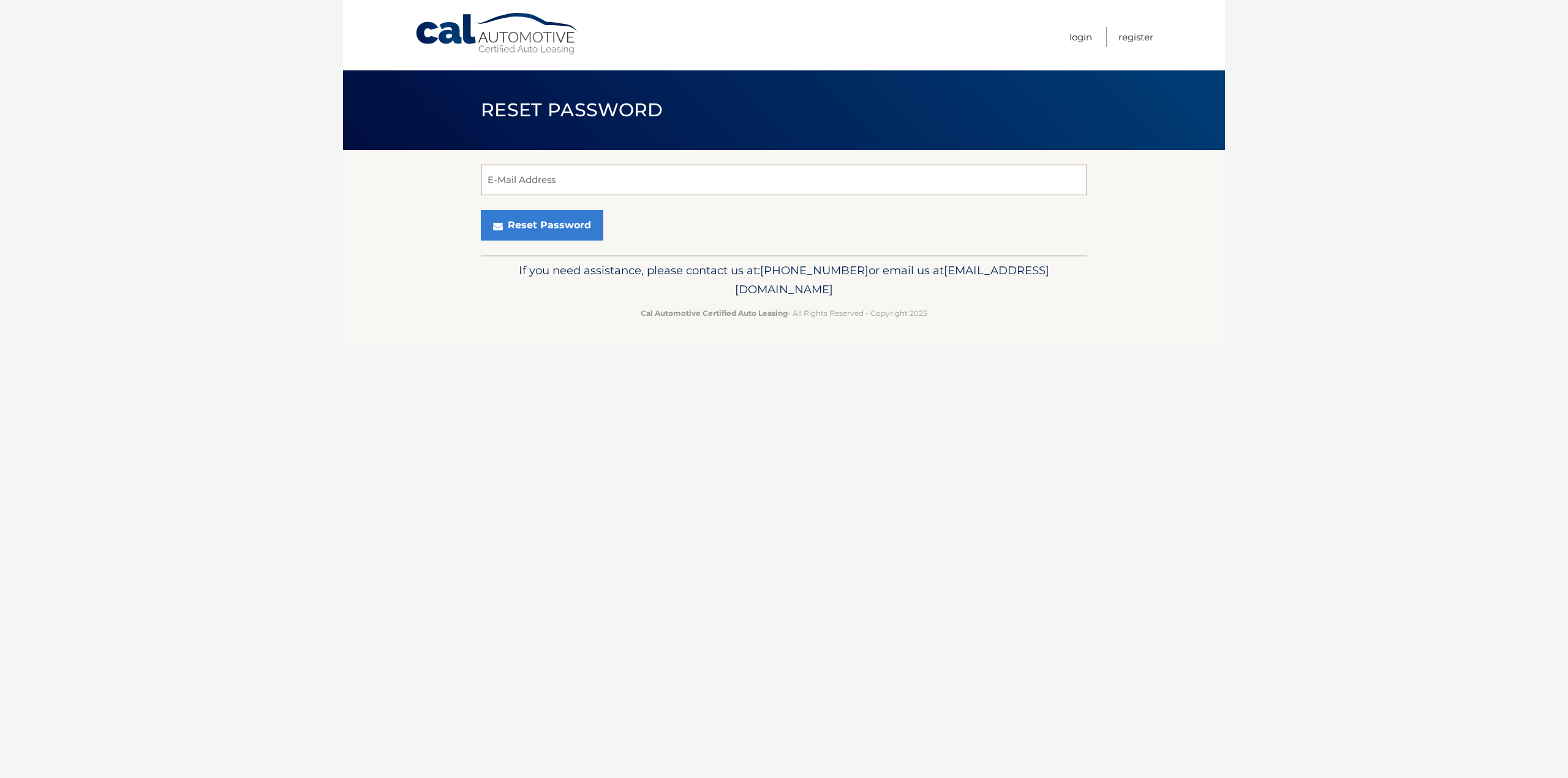
click at [579, 180] on input "E-Mail Address" at bounding box center [784, 180] width 607 height 30
type input "crismarkinc@yahoo.com"
click at [557, 231] on button "Reset Password" at bounding box center [541, 225] width 122 height 30
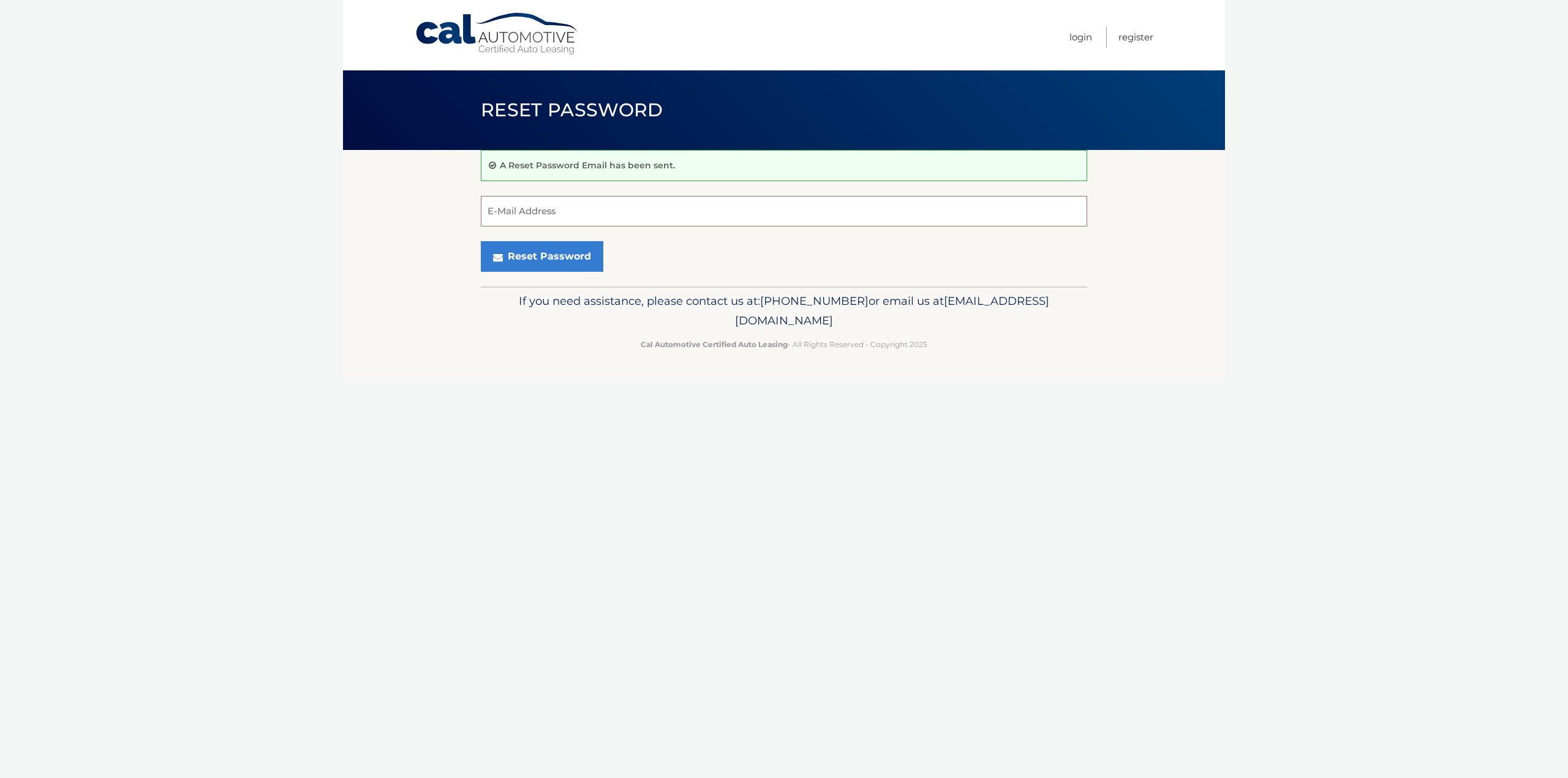
click at [566, 218] on input "E-Mail Address" at bounding box center [784, 211] width 607 height 30
type input "[EMAIL_ADDRESS][DOMAIN_NAME]"
click at [1085, 30] on link "Login" at bounding box center [1081, 37] width 23 height 20
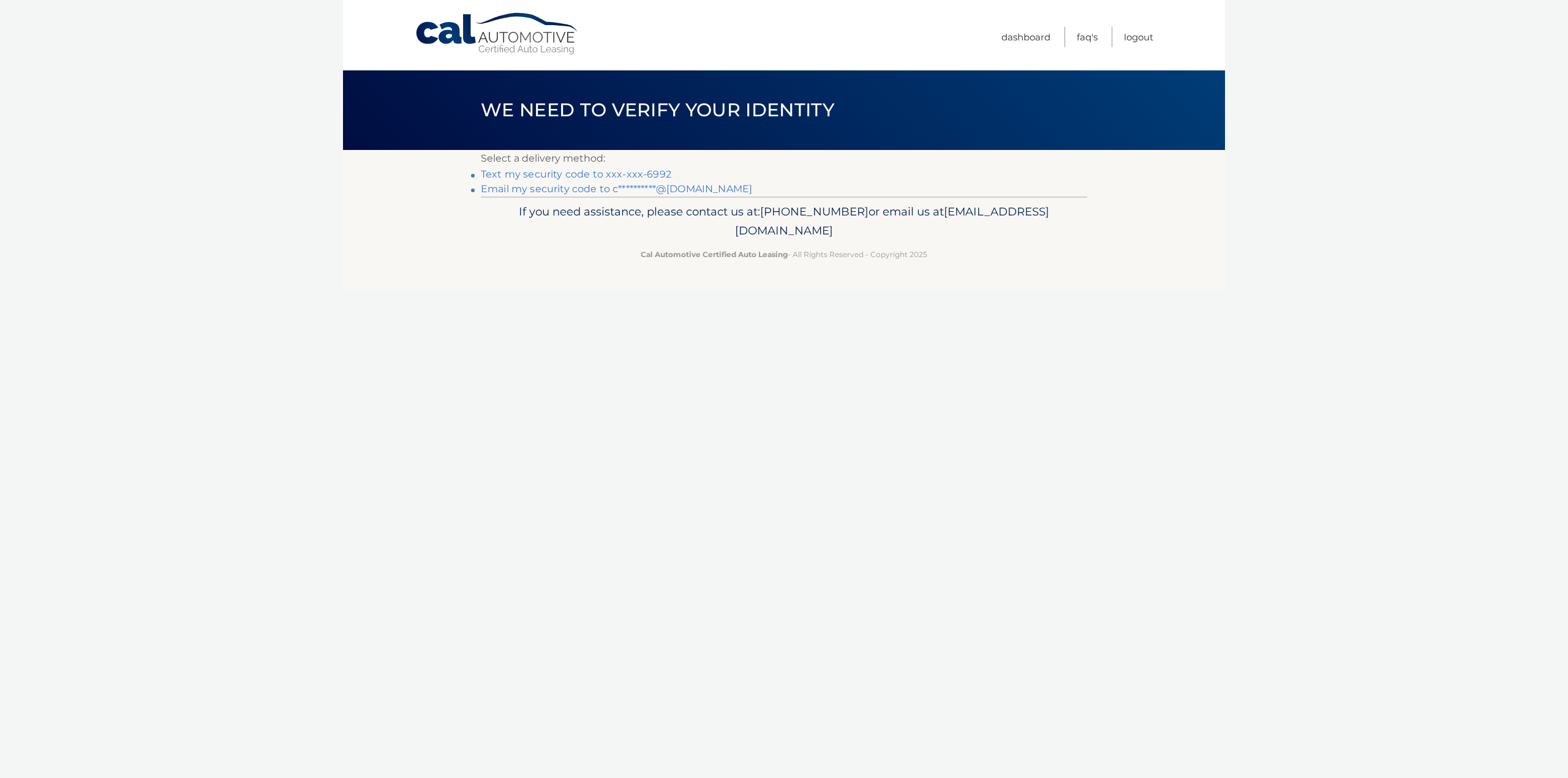
click at [590, 174] on link "Text my security code to xxx-xxx-6992" at bounding box center [576, 174] width 191 height 11
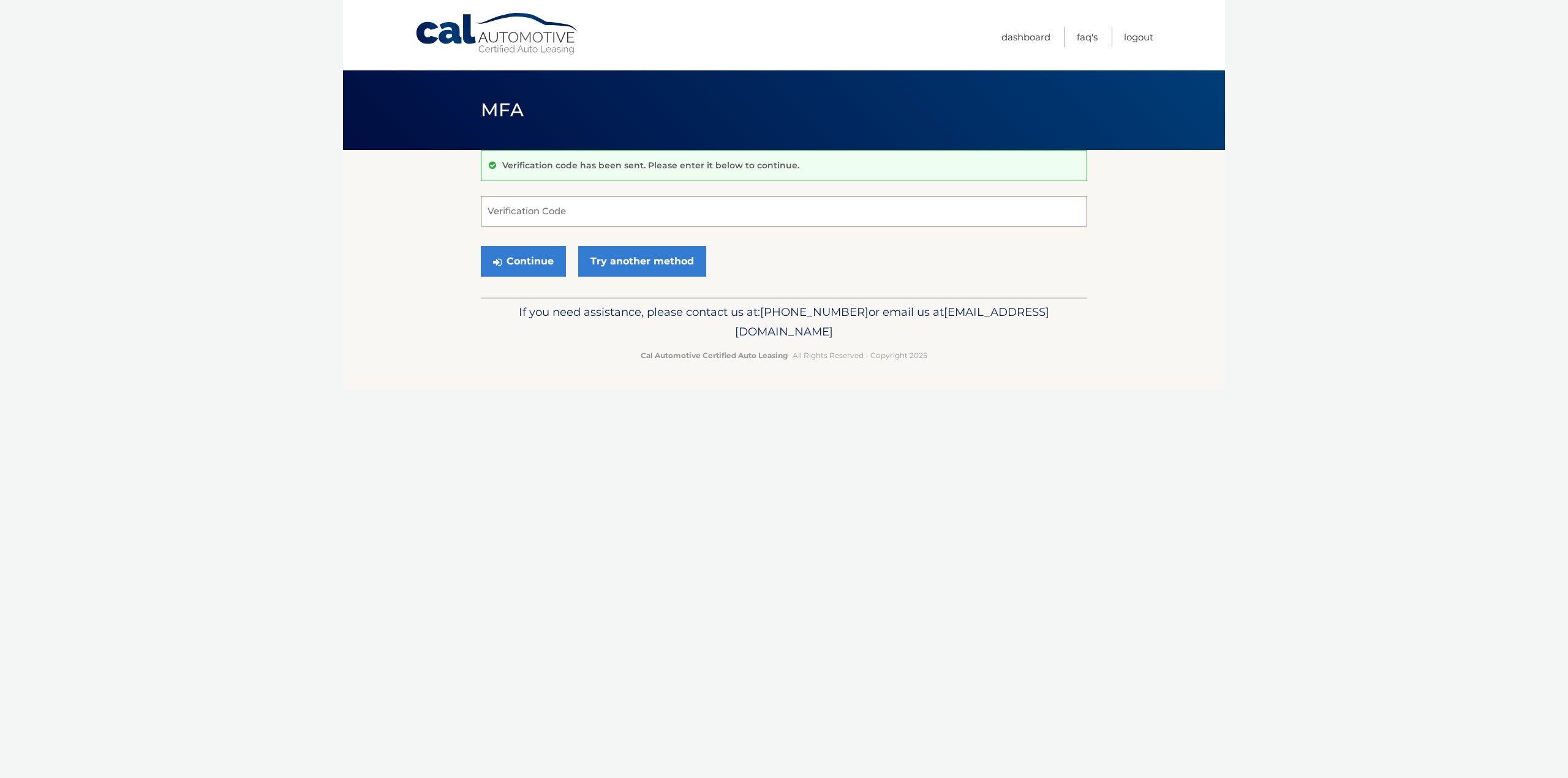
click at [556, 202] on input "Verification Code" at bounding box center [784, 211] width 607 height 30
type input "170161"
drag, startPoint x: 527, startPoint y: 255, endPoint x: 530, endPoint y: 261, distance: 6.7
click at [527, 255] on button "Continue" at bounding box center [523, 261] width 85 height 30
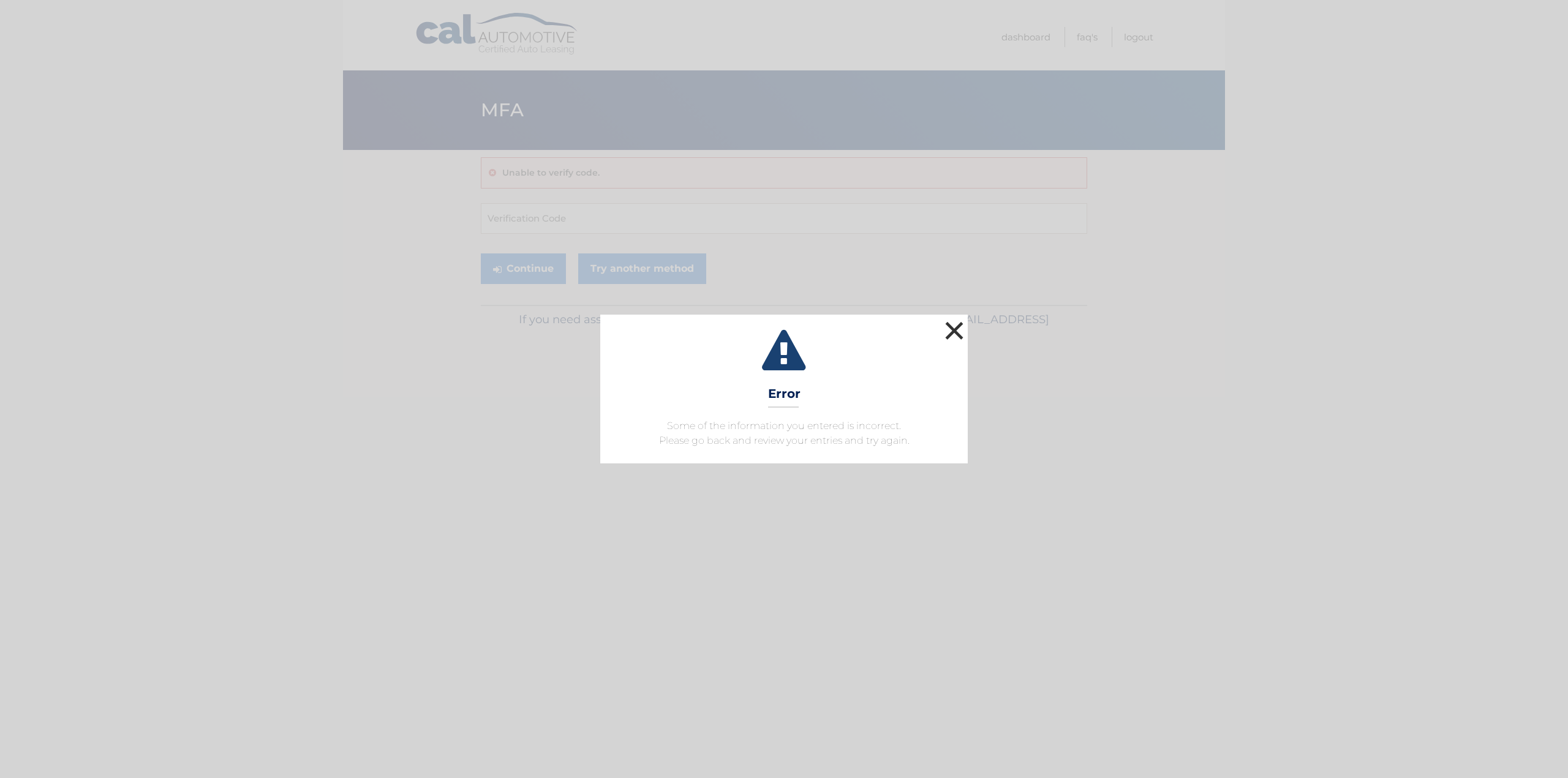
click at [961, 329] on button "×" at bounding box center [954, 330] width 25 height 25
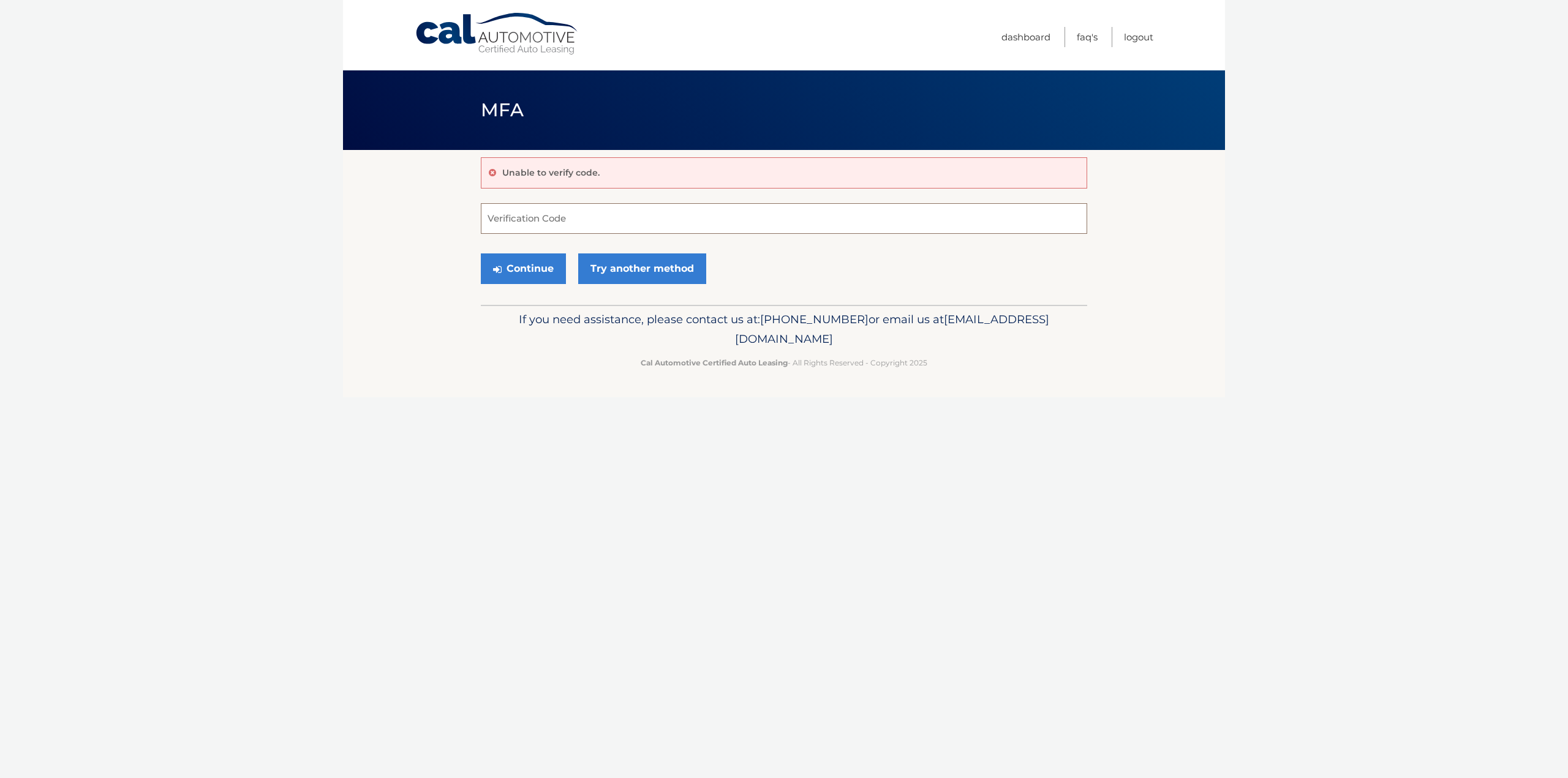
click at [506, 220] on input "Verification Code" at bounding box center [784, 218] width 607 height 30
click at [659, 265] on link "Try another method" at bounding box center [642, 268] width 128 height 30
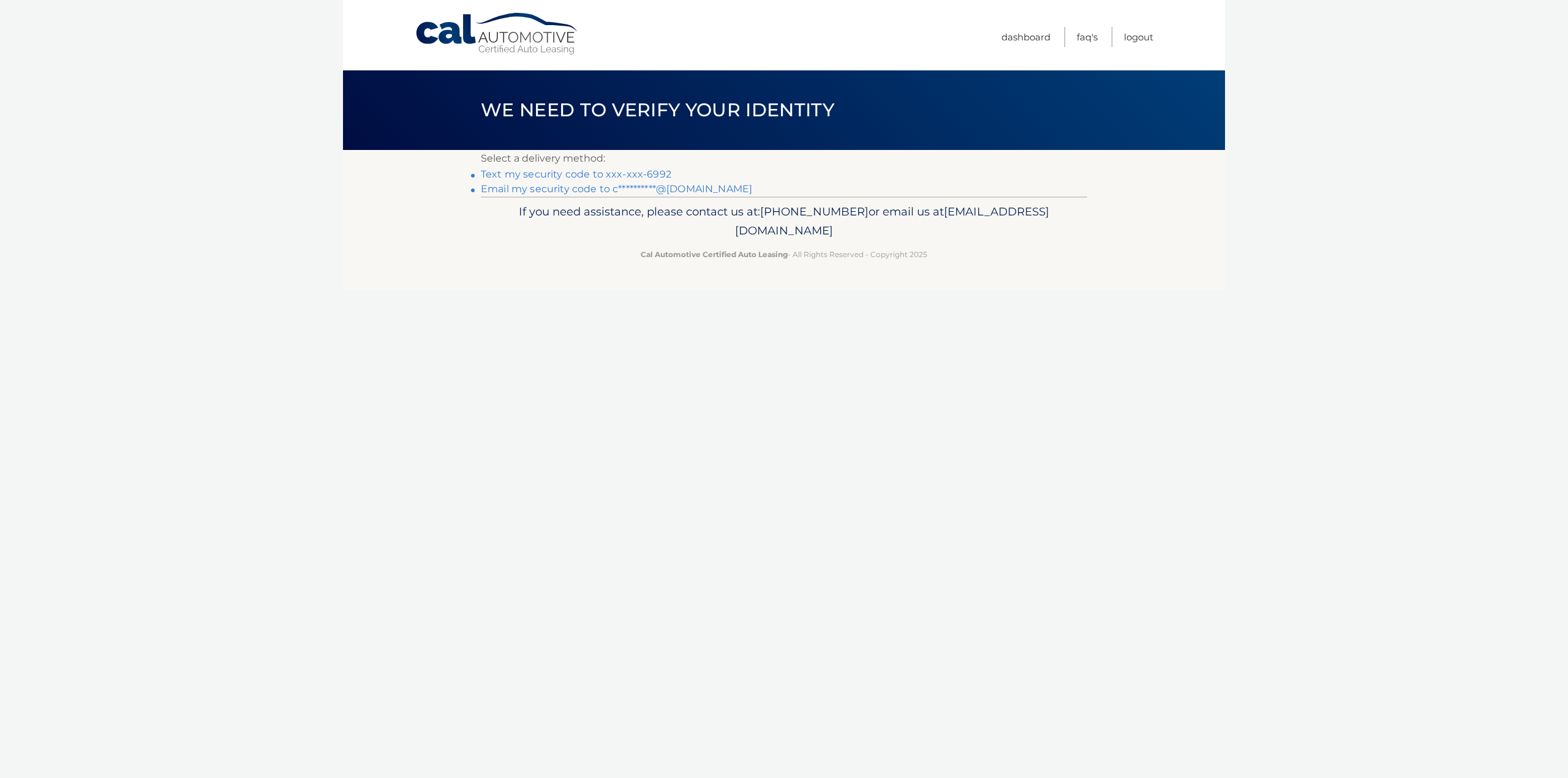
click at [595, 190] on link "**********" at bounding box center [616, 189] width 272 height 11
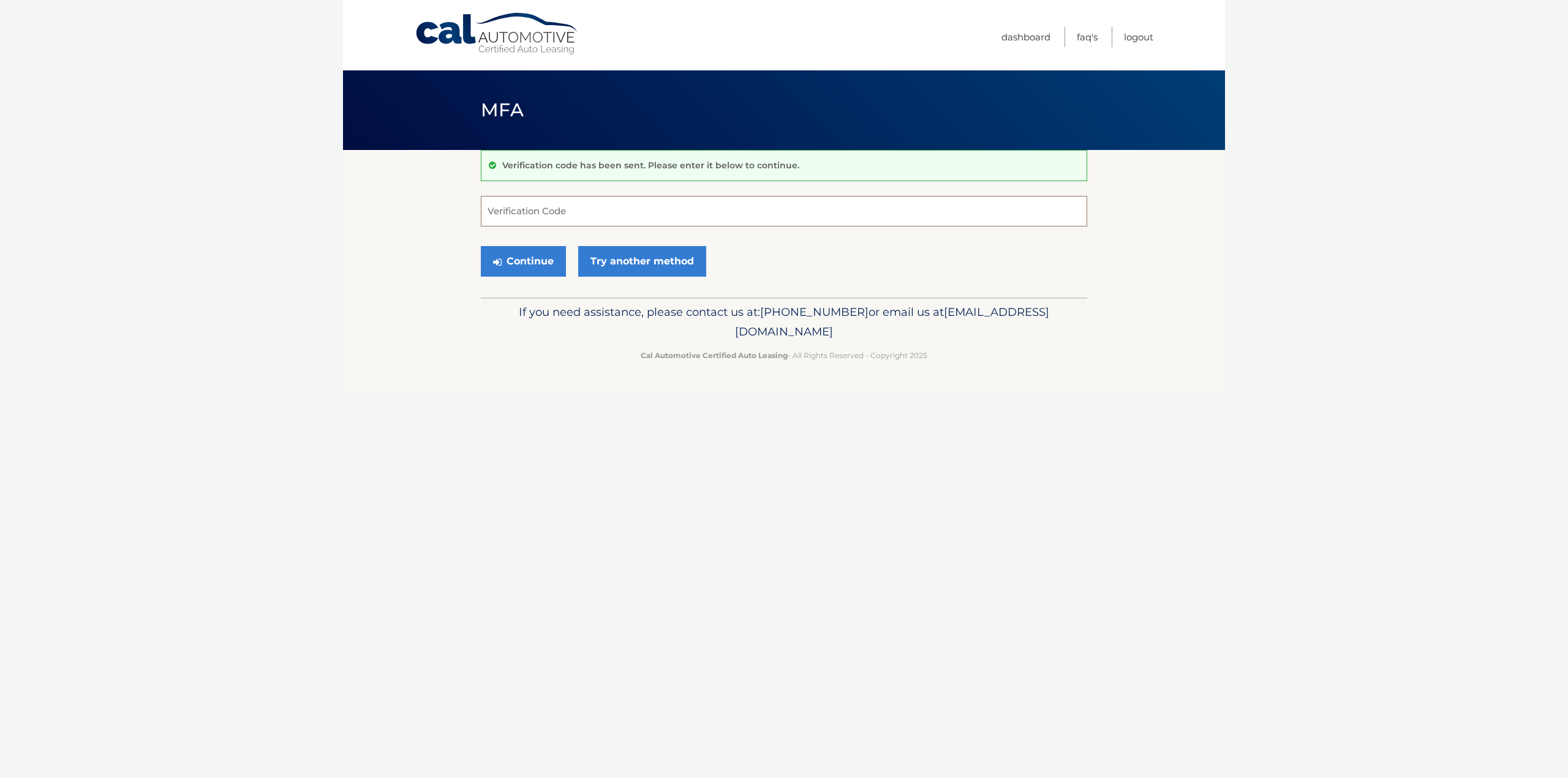
click at [501, 212] on input "Verification Code" at bounding box center [784, 211] width 607 height 30
type input "903001"
click at [542, 256] on button "Continue" at bounding box center [523, 261] width 85 height 30
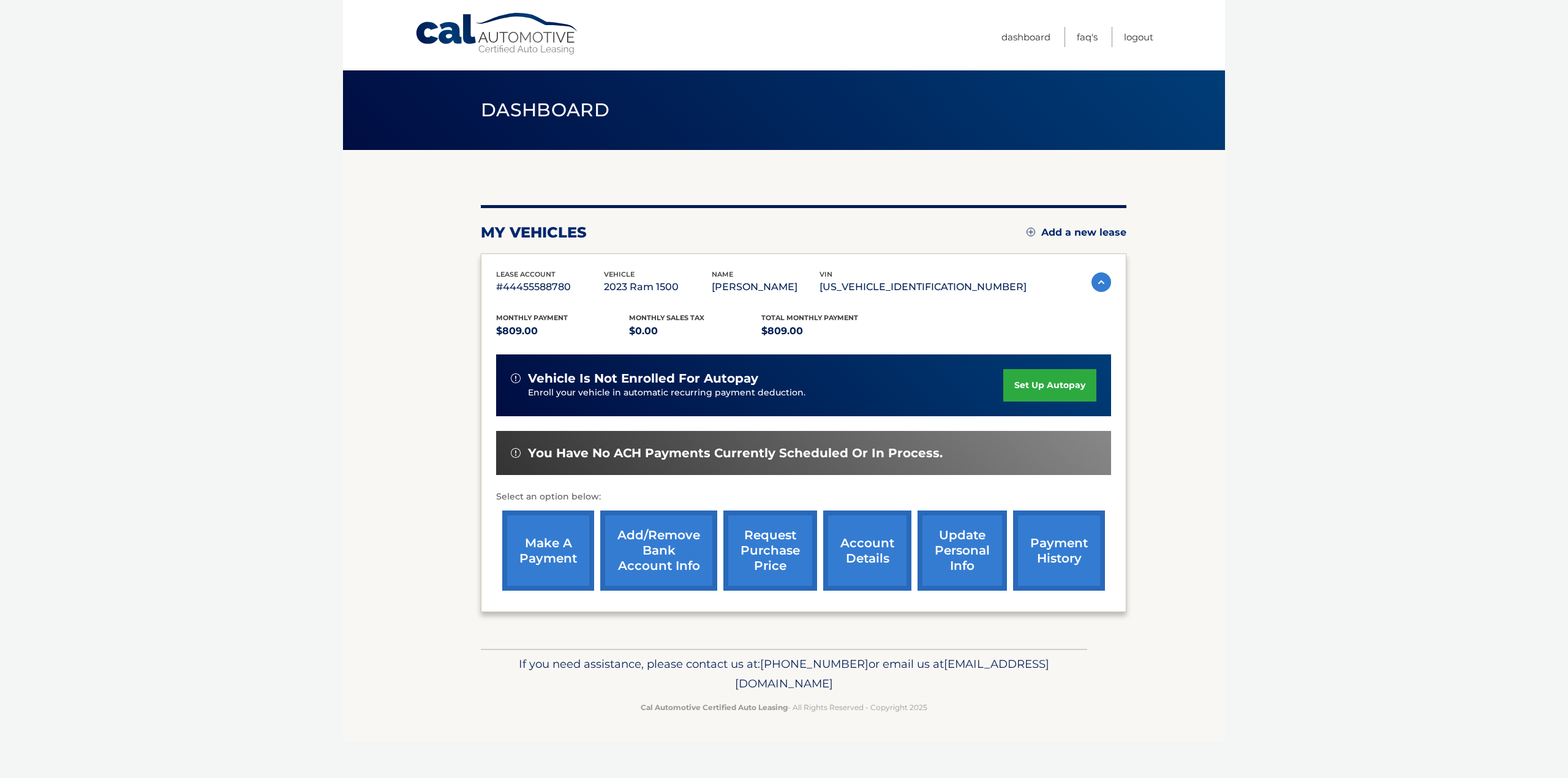
click at [561, 547] on link "make a payment" at bounding box center [548, 551] width 92 height 80
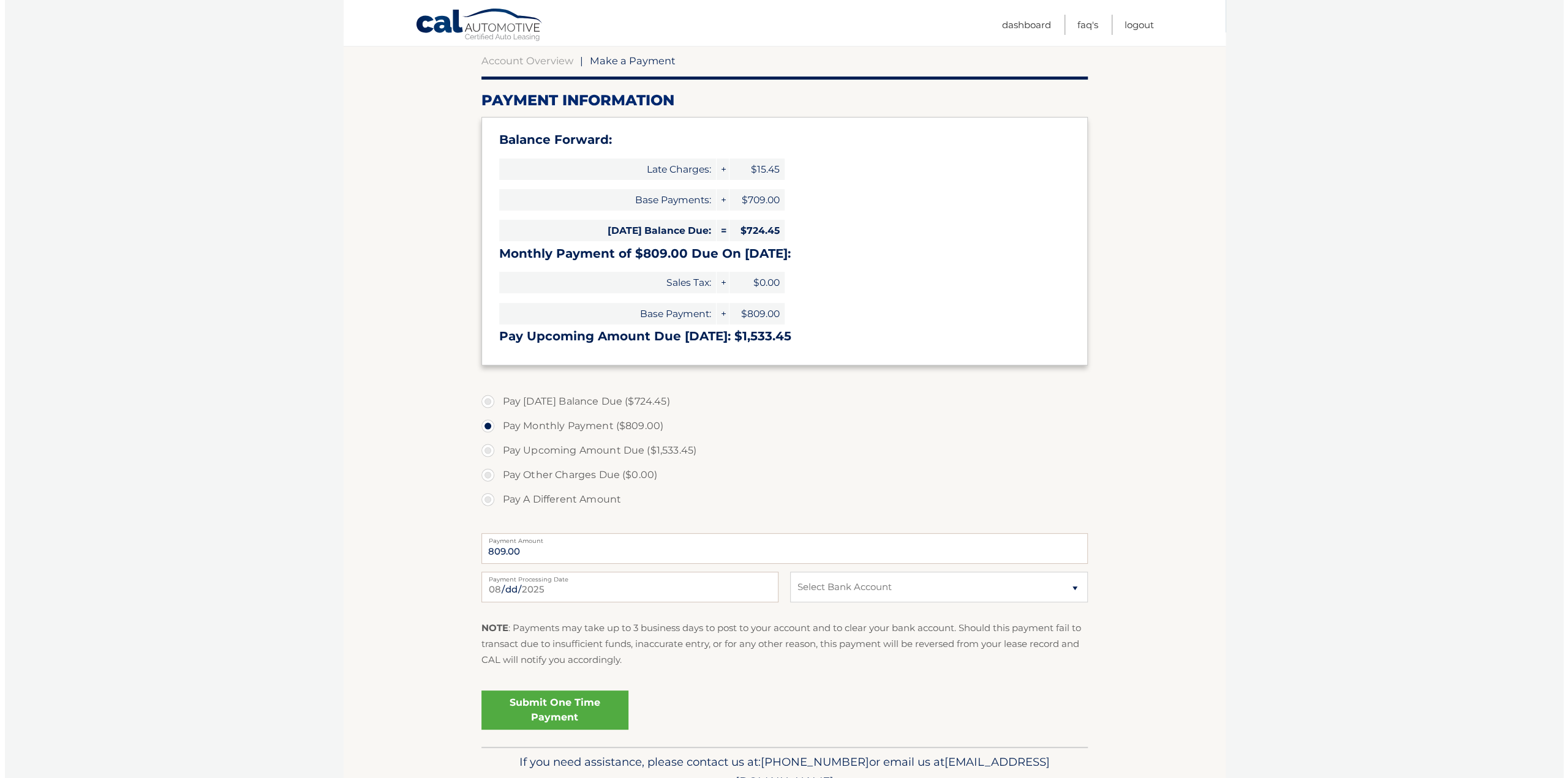
scroll to position [122, 0]
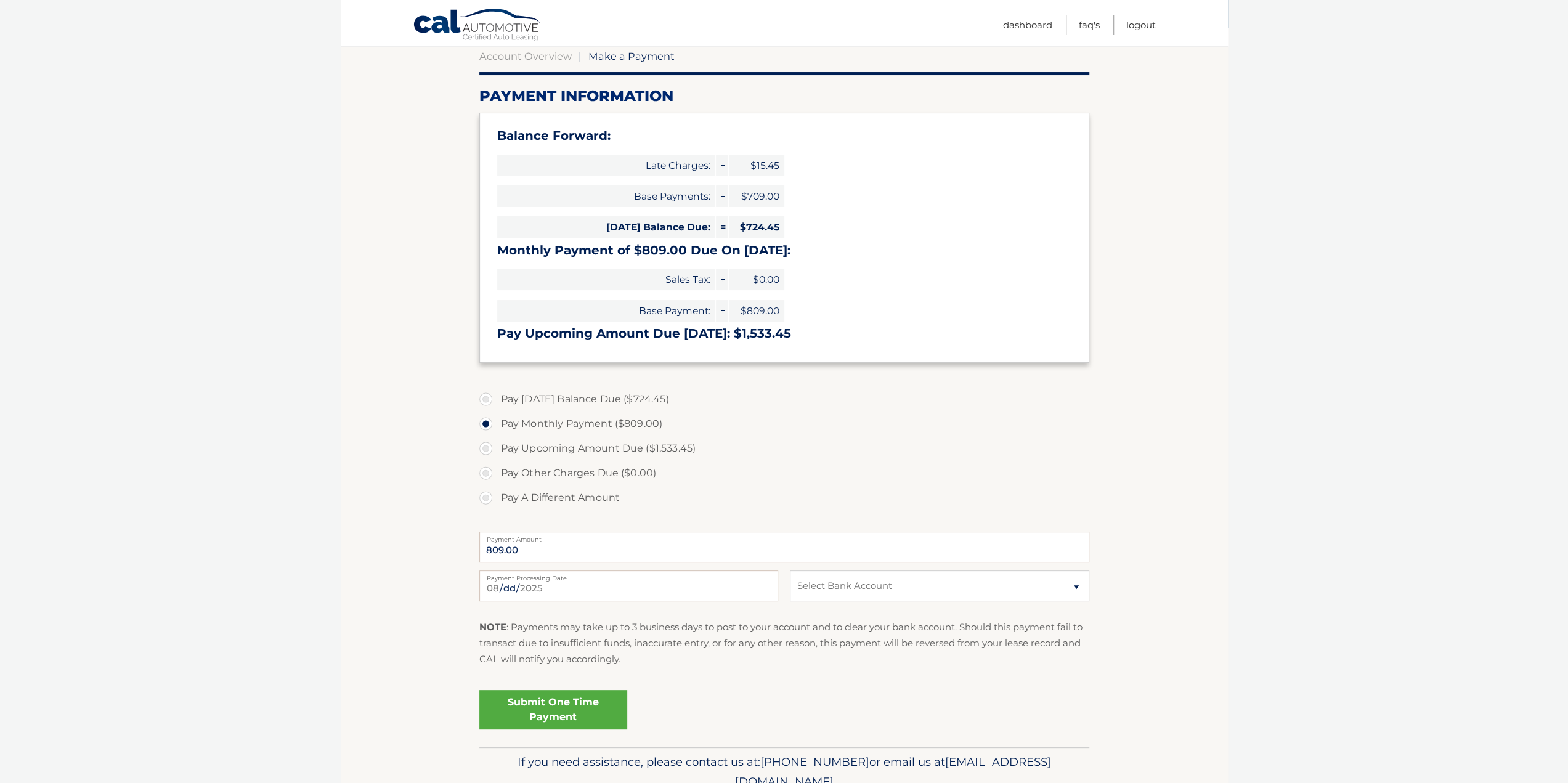
click at [492, 473] on label "Pay Other Charges Due ($0.00)" at bounding box center [785, 473] width 610 height 25
click at [486, 473] on label "Pay Other Charges Due ($0.00)" at bounding box center [785, 473] width 610 height 25
click at [485, 472] on label "Pay Other Charges Due ($0.00)" at bounding box center [785, 473] width 610 height 25
click at [489, 496] on label "Pay A Different Amount" at bounding box center [785, 498] width 610 height 25
click at [489, 496] on input "Pay A Different Amount" at bounding box center [490, 495] width 12 height 20
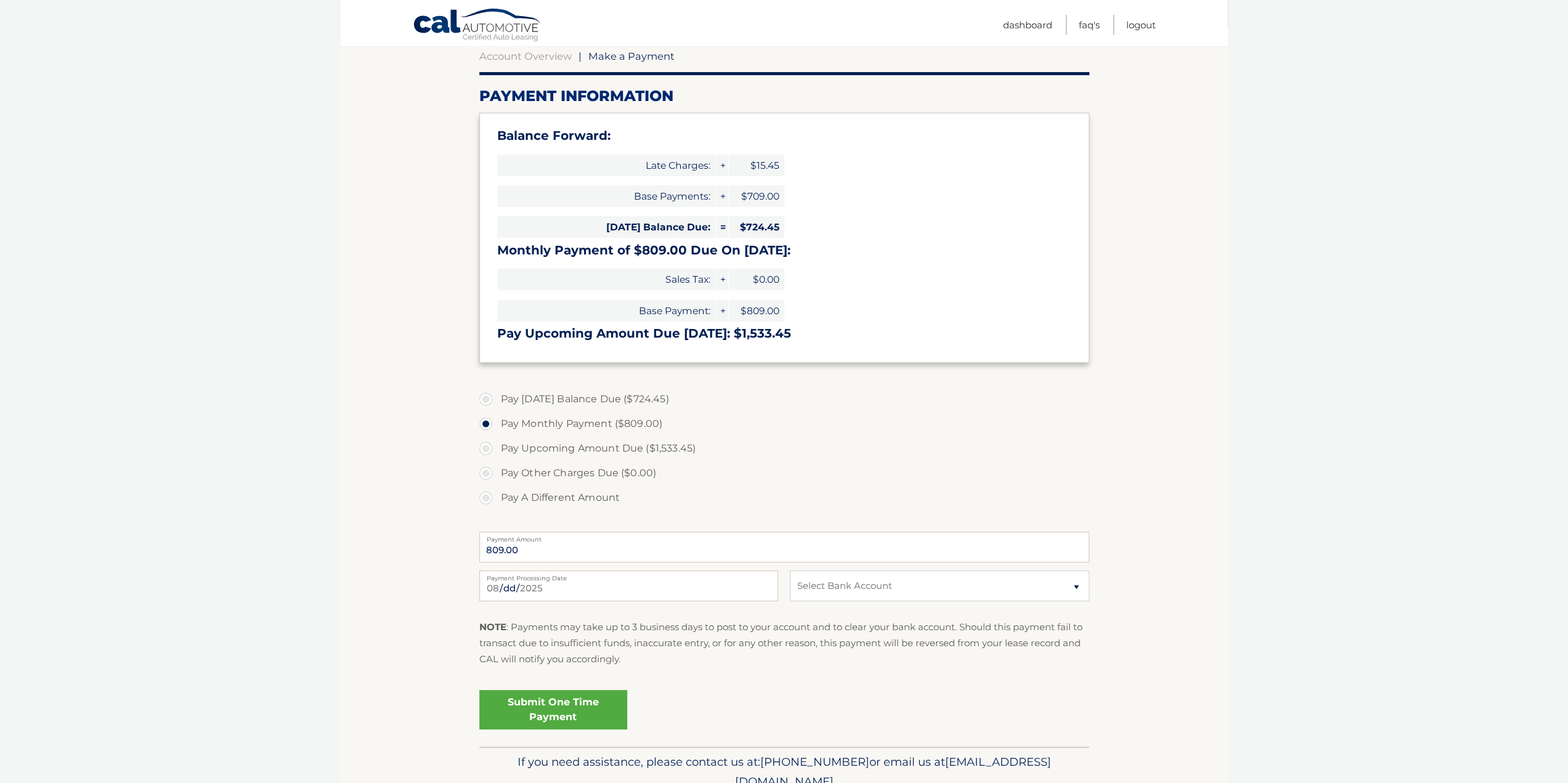
radio input "true"
type input "509"
click at [679, 582] on input "[DATE]" at bounding box center [629, 586] width 299 height 31
type input "2025-08-14"
click at [1075, 585] on select "Select Bank Account Checking JPMORGAN CHASE BANK, NA *****7066 Checking JPMORGA…" at bounding box center [939, 586] width 299 height 31
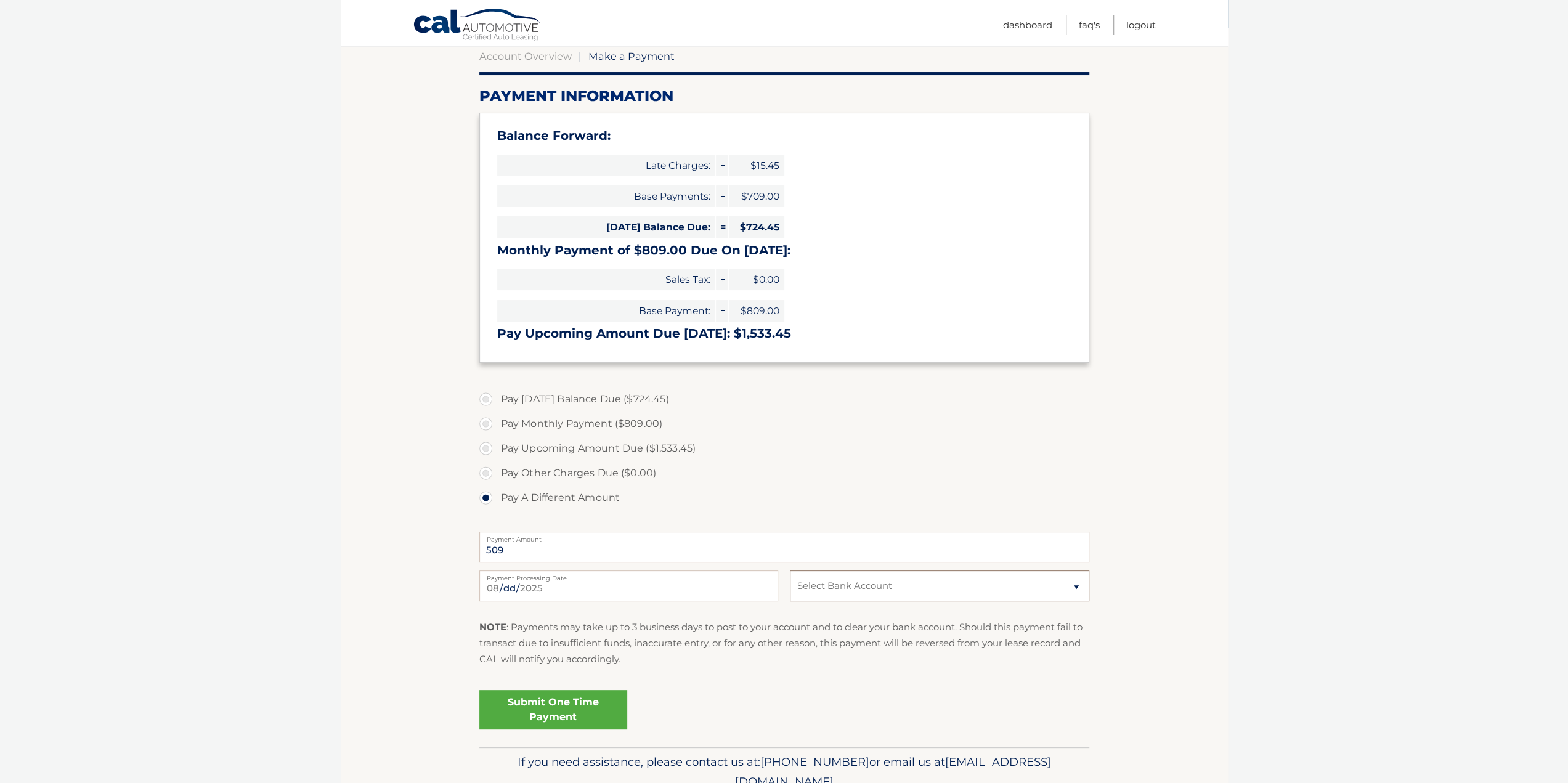
select select "YmU3ZDA4Y2ItZmM3ZS00MWJjLThiMTgtNGI1N2E1MjBiYzY1"
click at [790, 571] on select "Select Bank Account Checking JPMORGAN CHASE BANK, NA *****7066 Checking JPMORGA…" at bounding box center [939, 586] width 299 height 31
click at [550, 705] on link "Submit One Time Payment" at bounding box center [553, 710] width 148 height 40
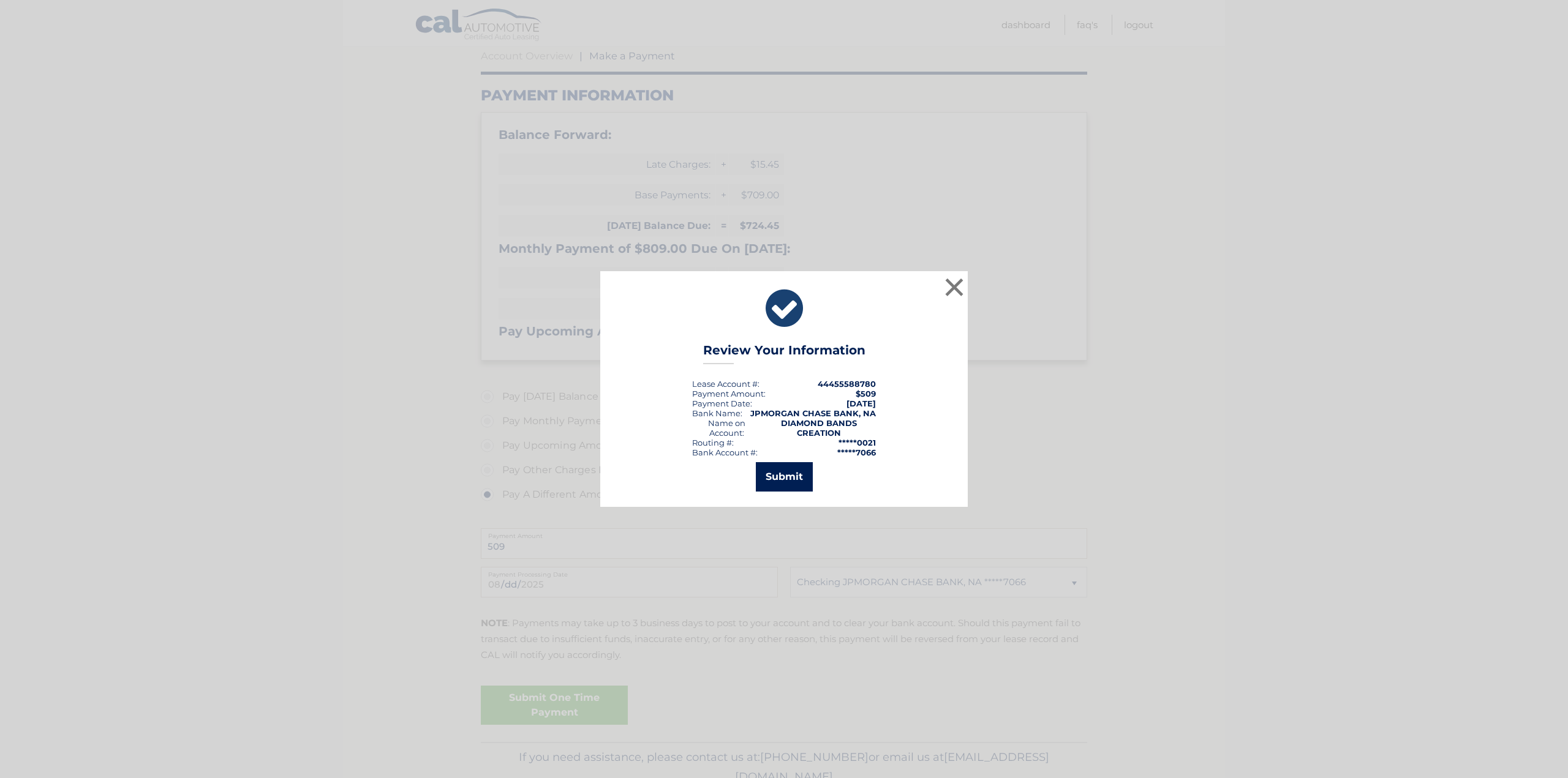
click at [790, 477] on button "Submit" at bounding box center [785, 477] width 57 height 29
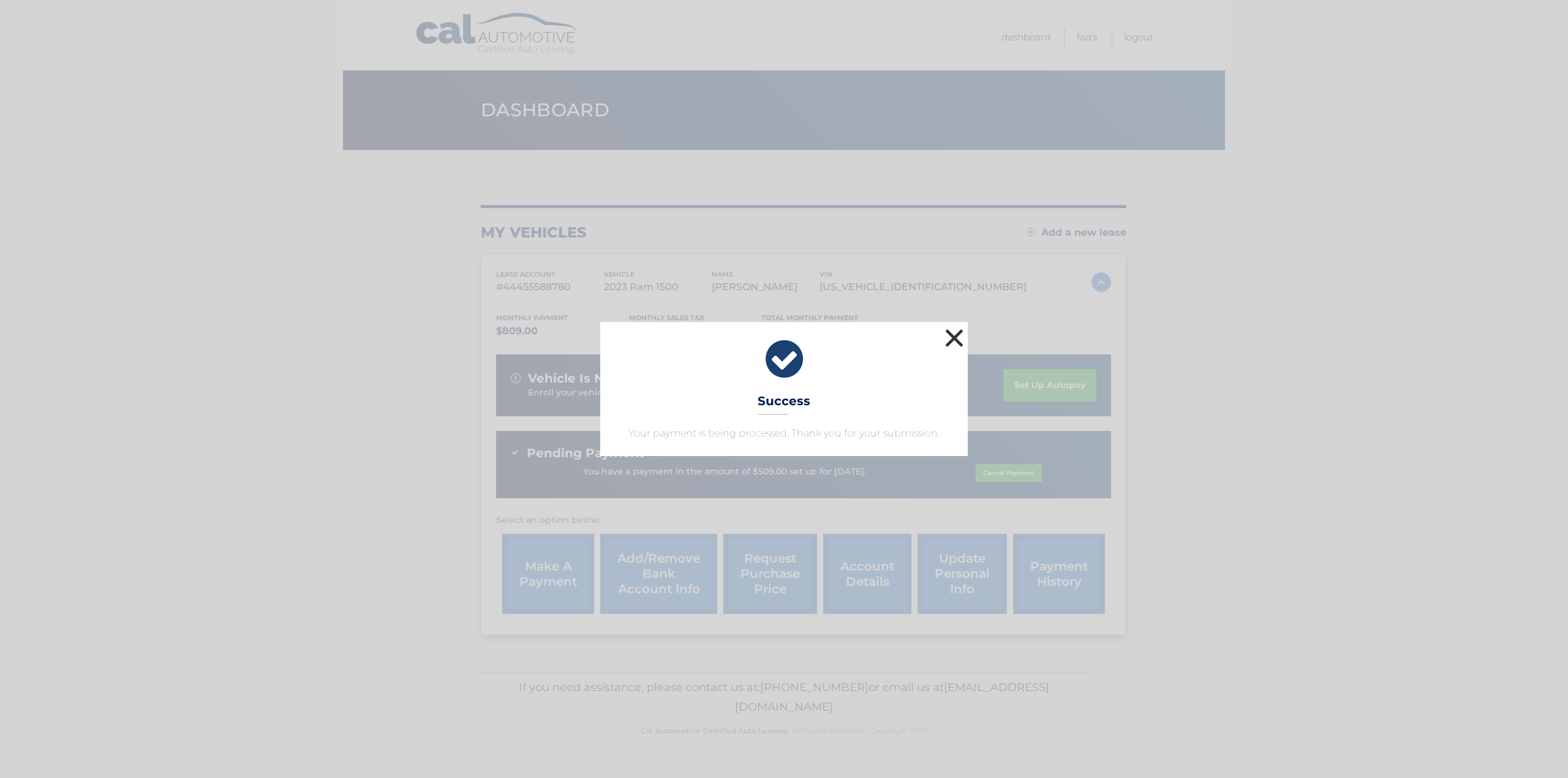
click at [950, 340] on button "×" at bounding box center [954, 338] width 25 height 25
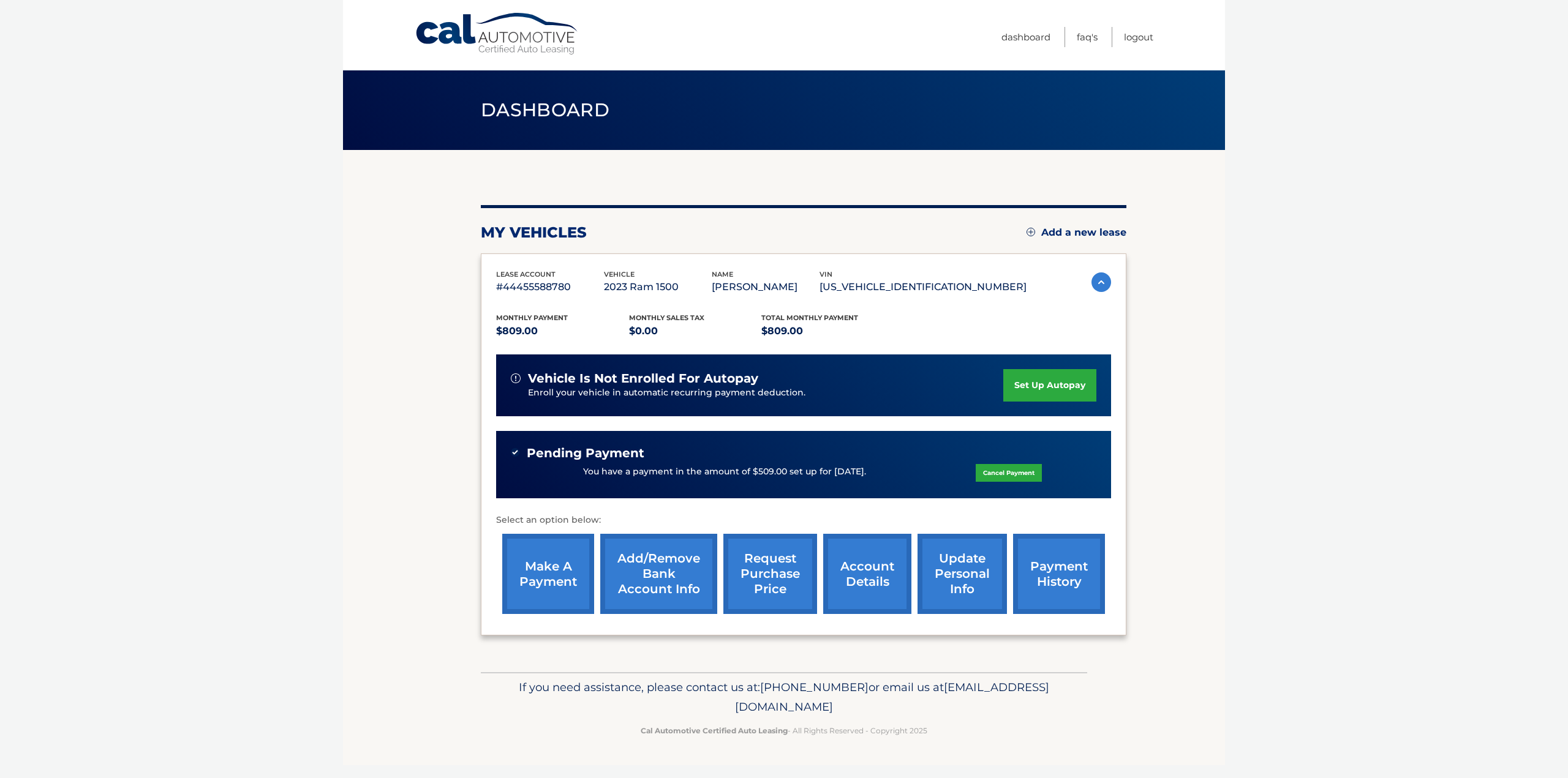
click at [550, 574] on link "make a payment" at bounding box center [548, 574] width 92 height 80
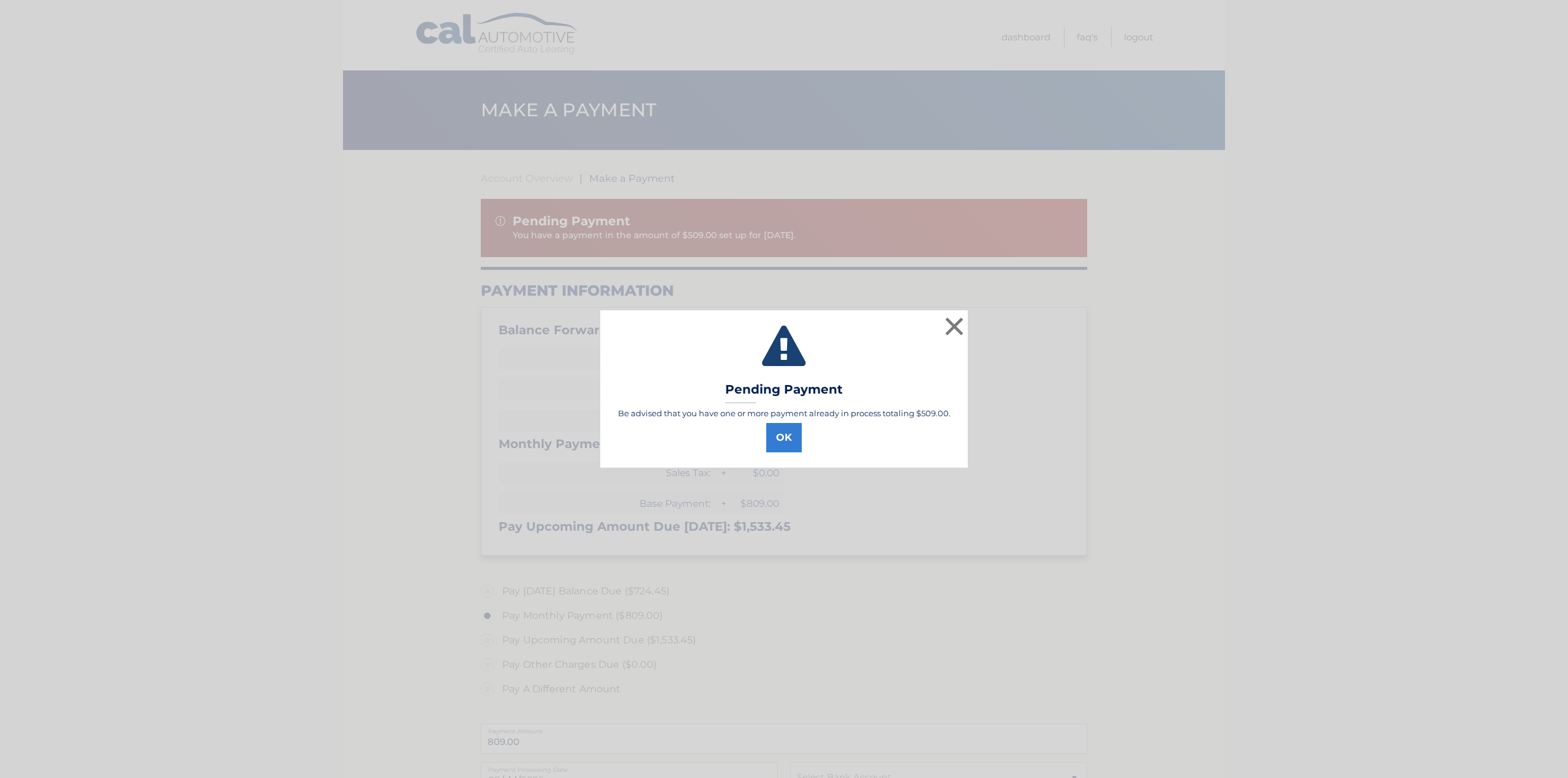
click at [551, 574] on div "× Pending Payment Be advised that you have one or more payment already in proce…" at bounding box center [784, 389] width 1568 height 778
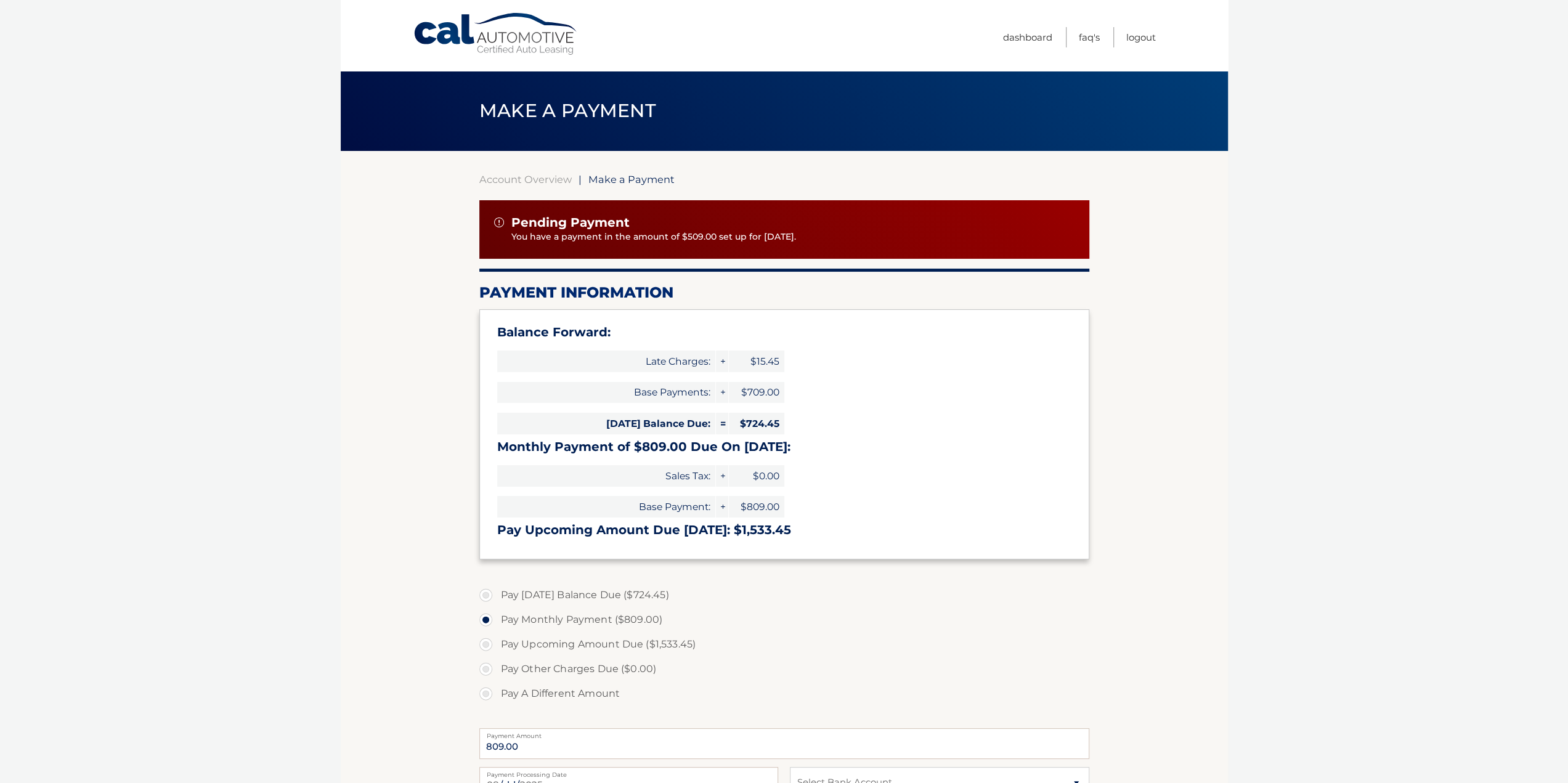
click at [492, 690] on label "Pay A Different Amount" at bounding box center [785, 694] width 610 height 25
click at [492, 690] on input "Pay A Different Amount" at bounding box center [490, 691] width 12 height 20
radio input "true"
click at [506, 743] on input "Payment Amount" at bounding box center [785, 743] width 610 height 31
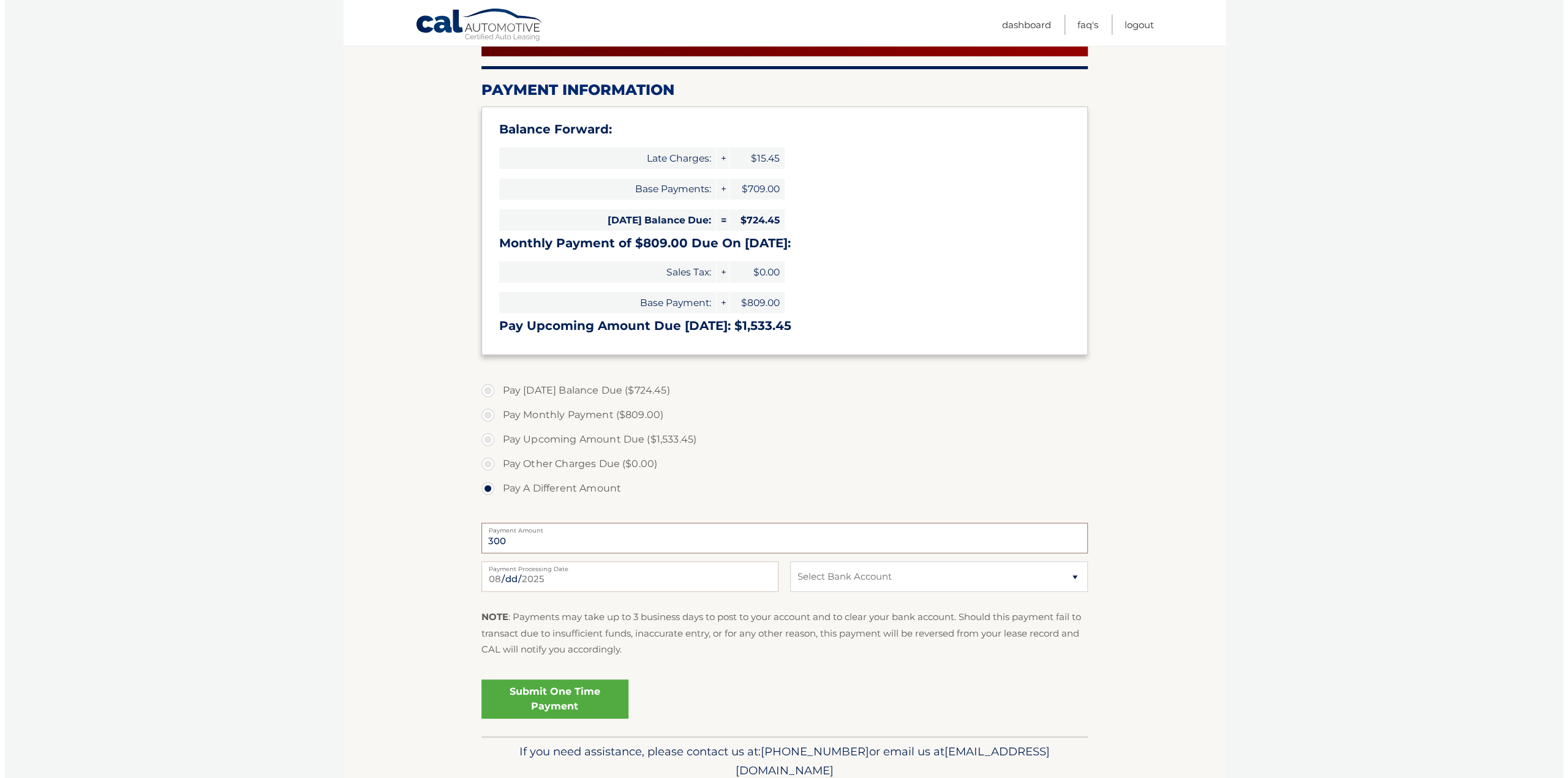
scroll to position [251, 0]
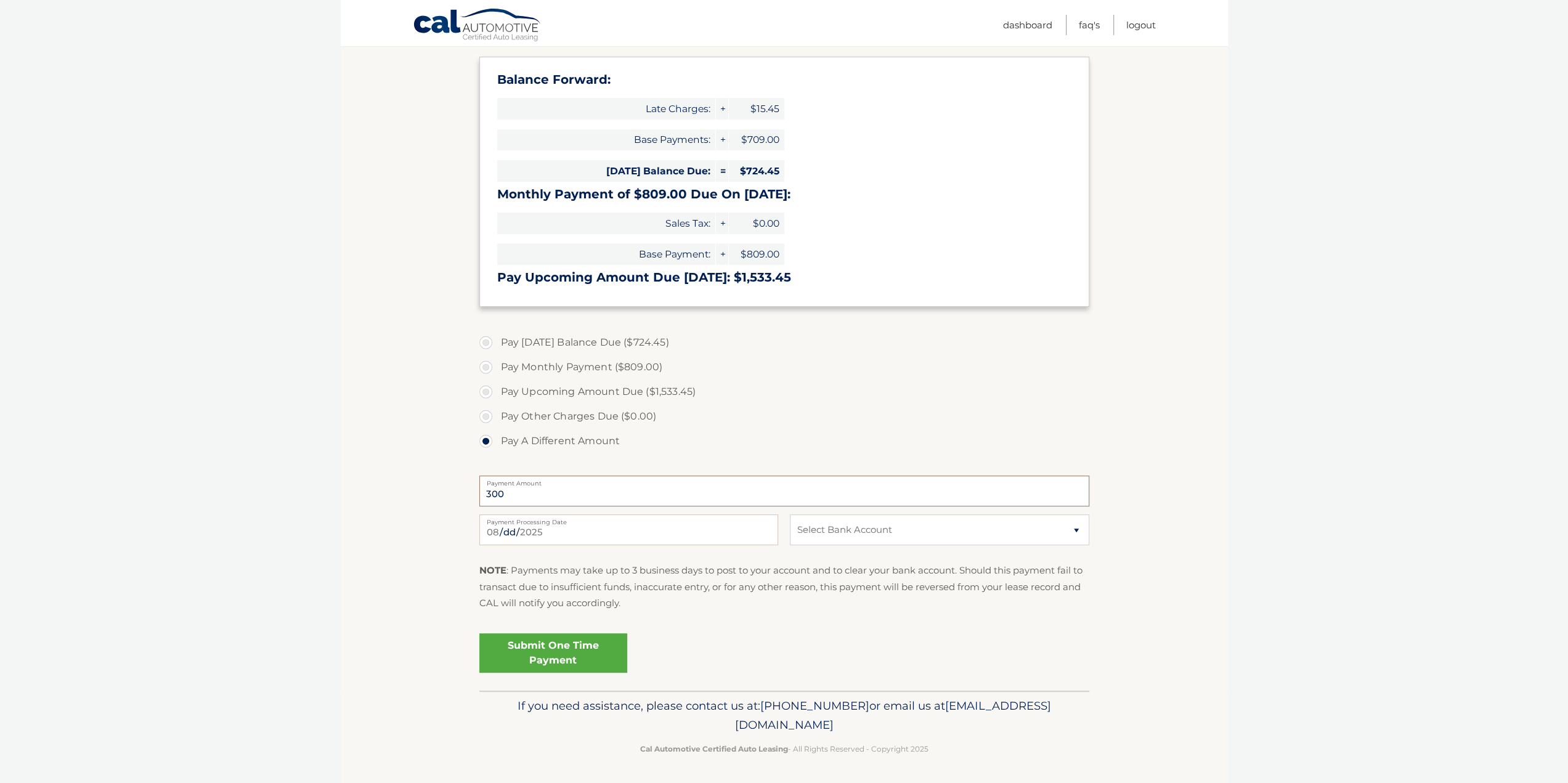
type input "300"
click at [1077, 521] on select "Select Bank Account Checking JPMORGAN CHASE BANK, NA *****7066 Checking JPMORGA…" at bounding box center [939, 530] width 299 height 31
select select "Y2MxZTMzMmMtYTE4ZS00Y2MwLTk4NmMtMWJlNTNhZjFjOTRl"
click at [790, 515] on select "Select Bank Account Checking JPMORGAN CHASE BANK, NA *****7066 Checking JPMORGA…" at bounding box center [939, 530] width 299 height 31
click at [543, 659] on link "Submit One Time Payment" at bounding box center [553, 653] width 148 height 40
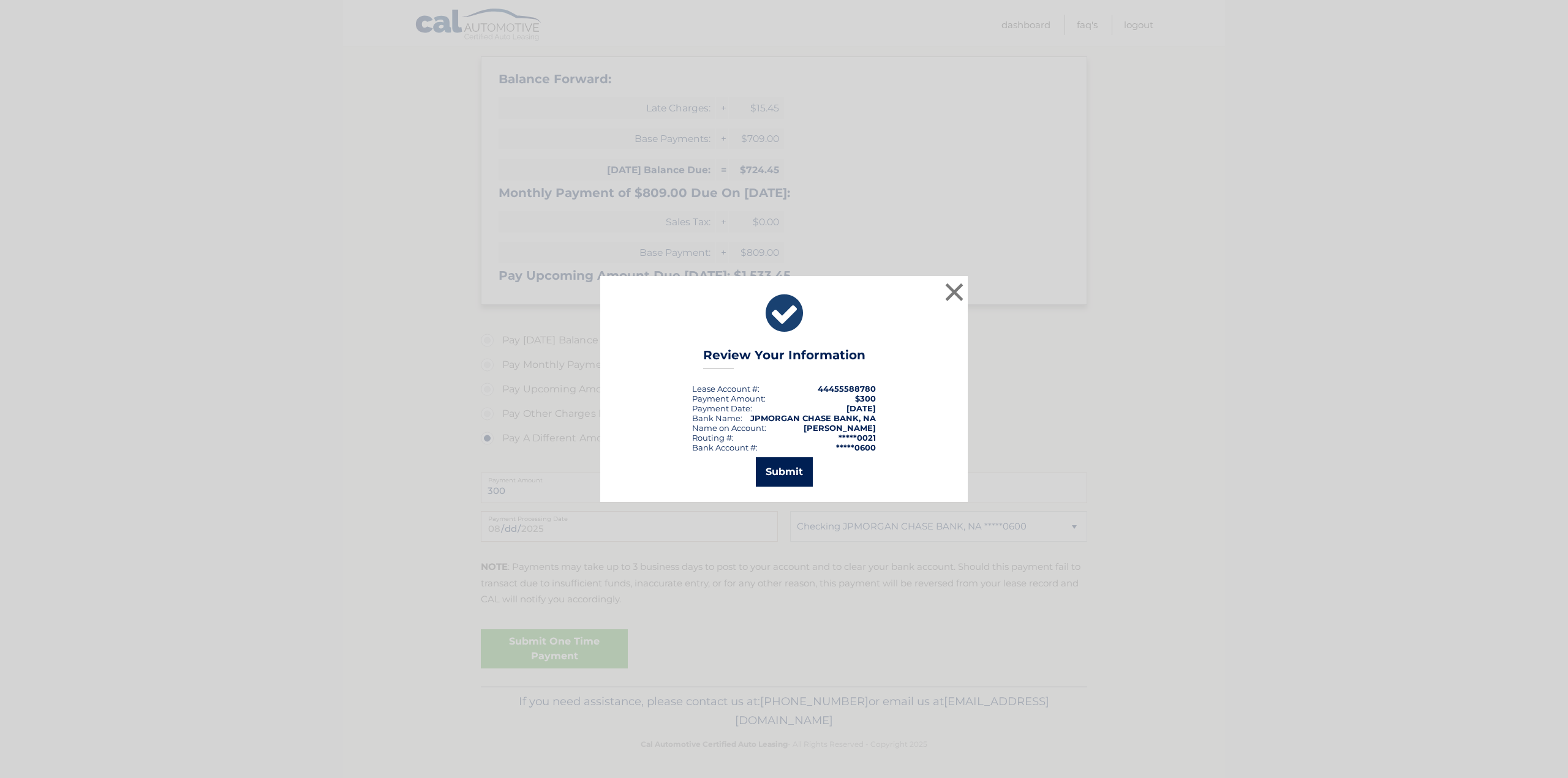
click at [804, 472] on button "Submit" at bounding box center [785, 472] width 57 height 29
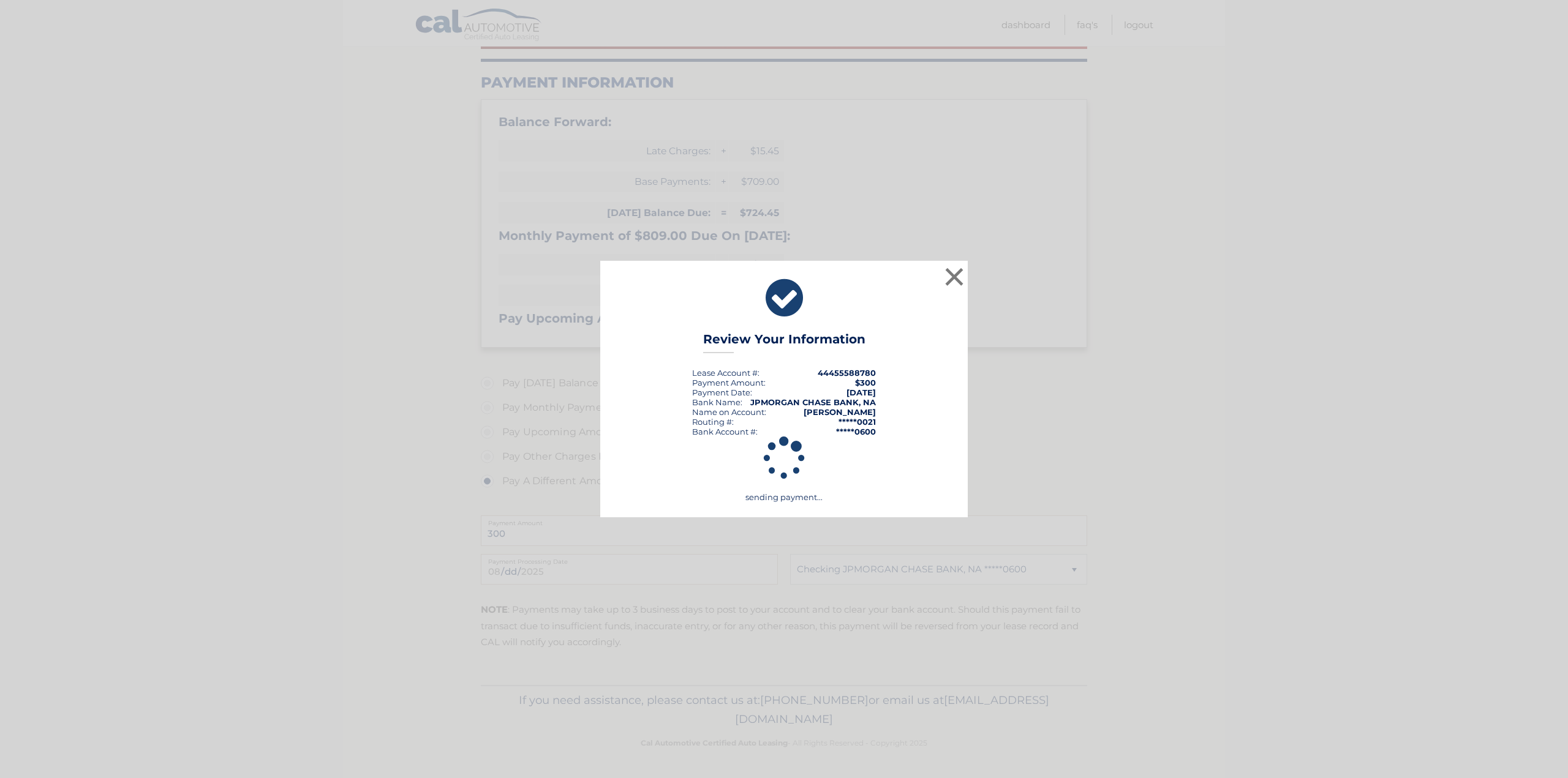
scroll to position [207, 0]
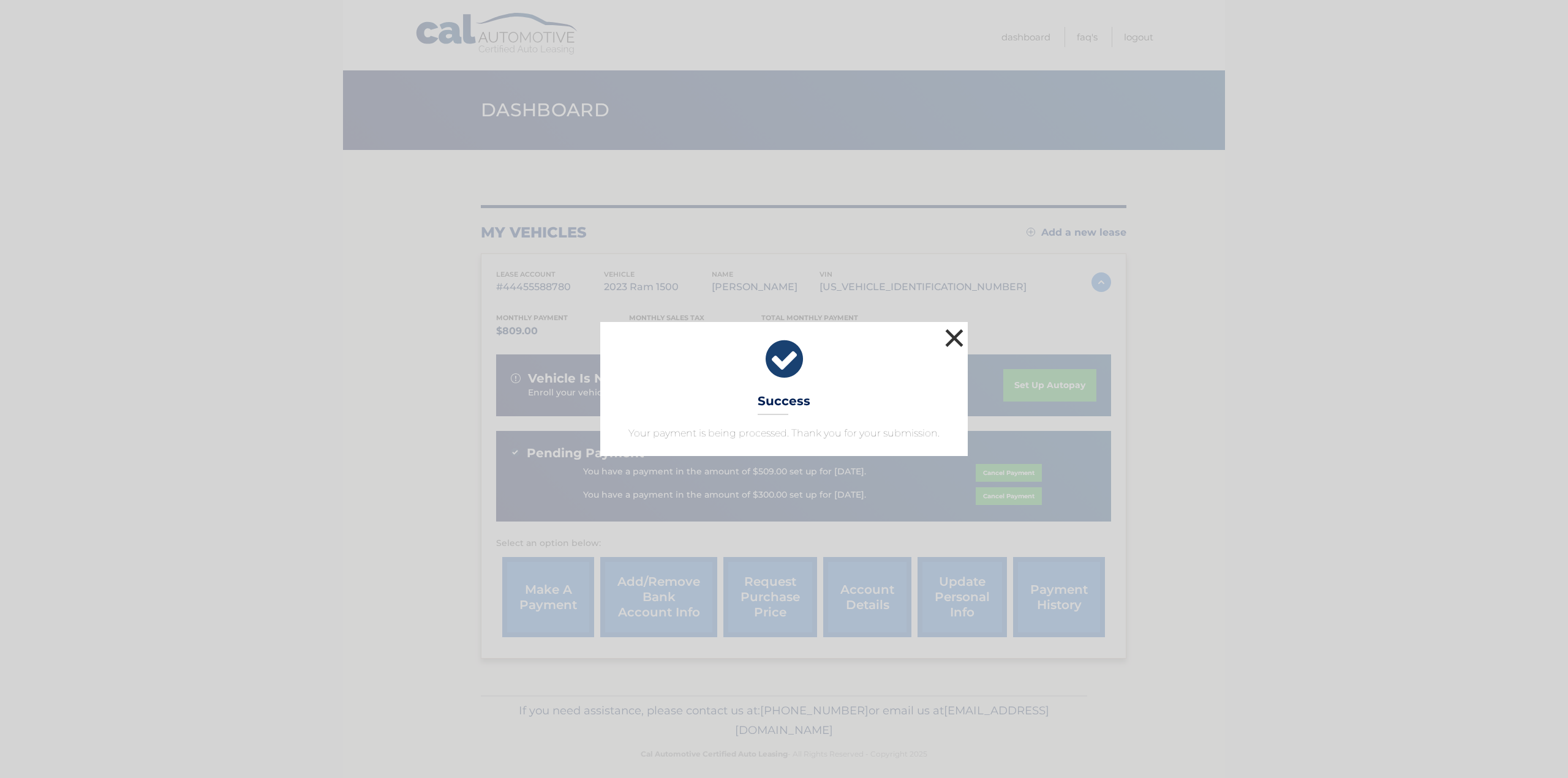
click at [954, 333] on button "×" at bounding box center [954, 338] width 25 height 25
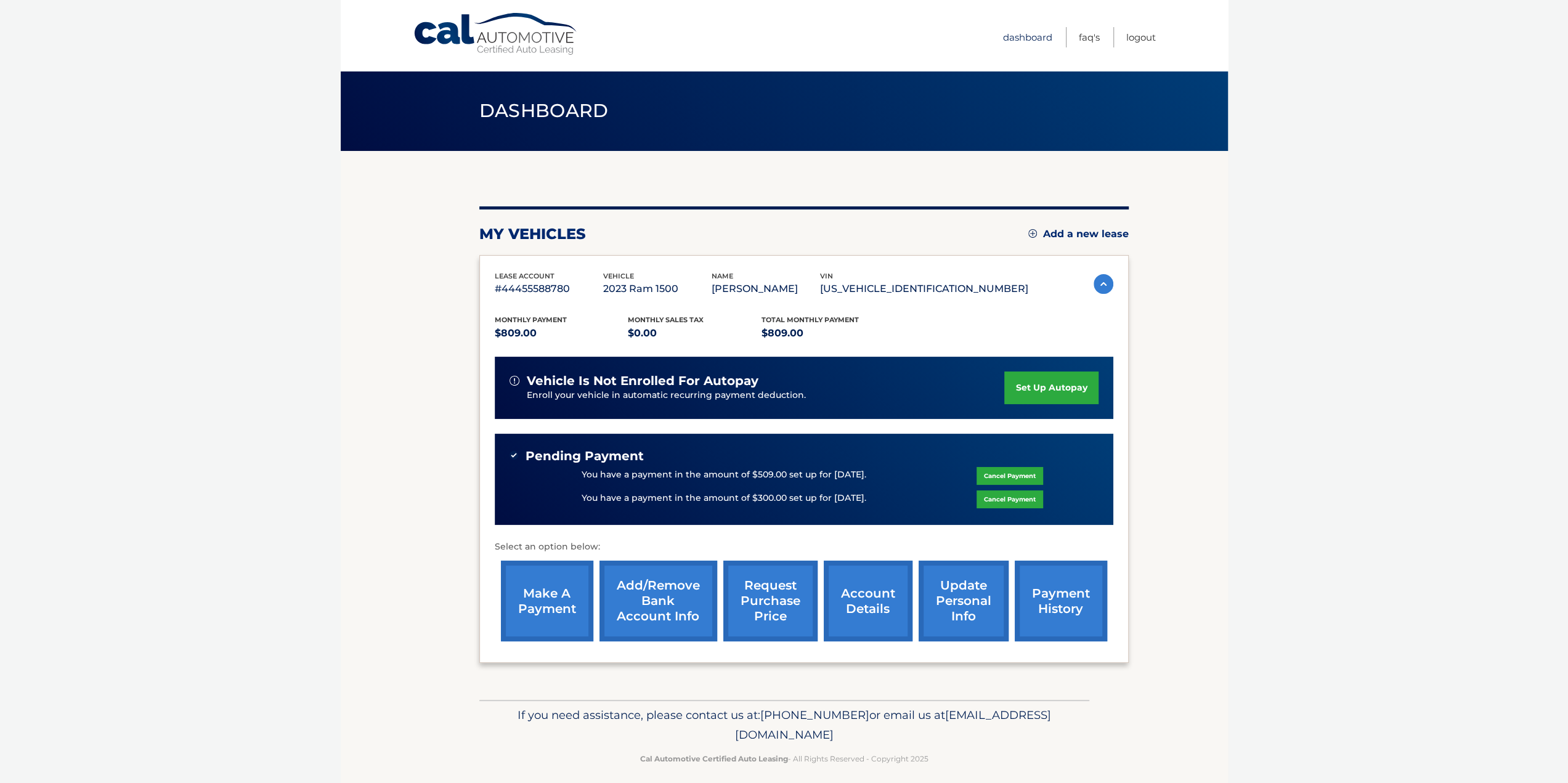
click at [1027, 37] on link "Dashboard" at bounding box center [1027, 38] width 49 height 20
click at [1053, 605] on link "payment history" at bounding box center [1060, 601] width 92 height 81
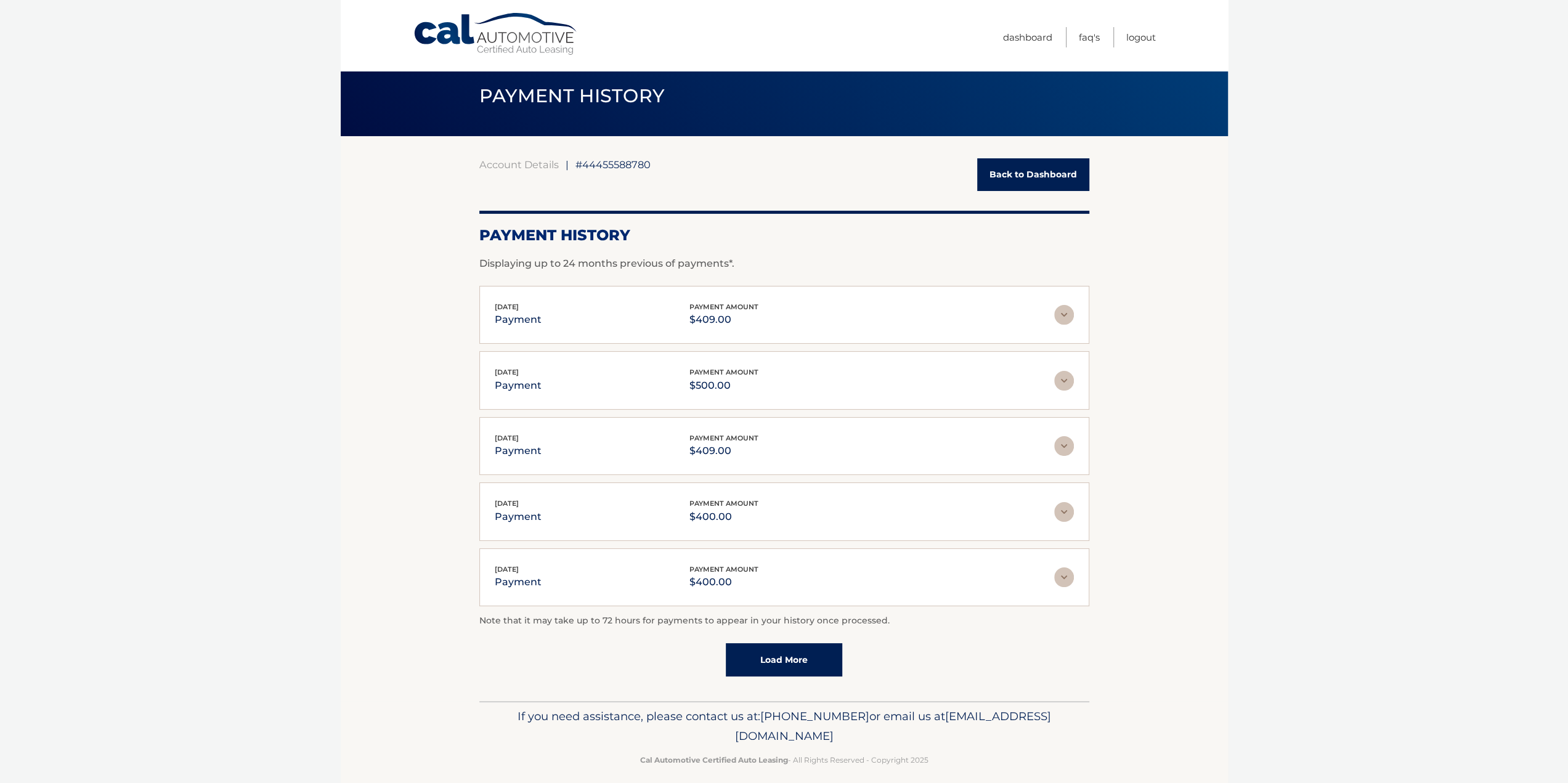
scroll to position [22, 0]
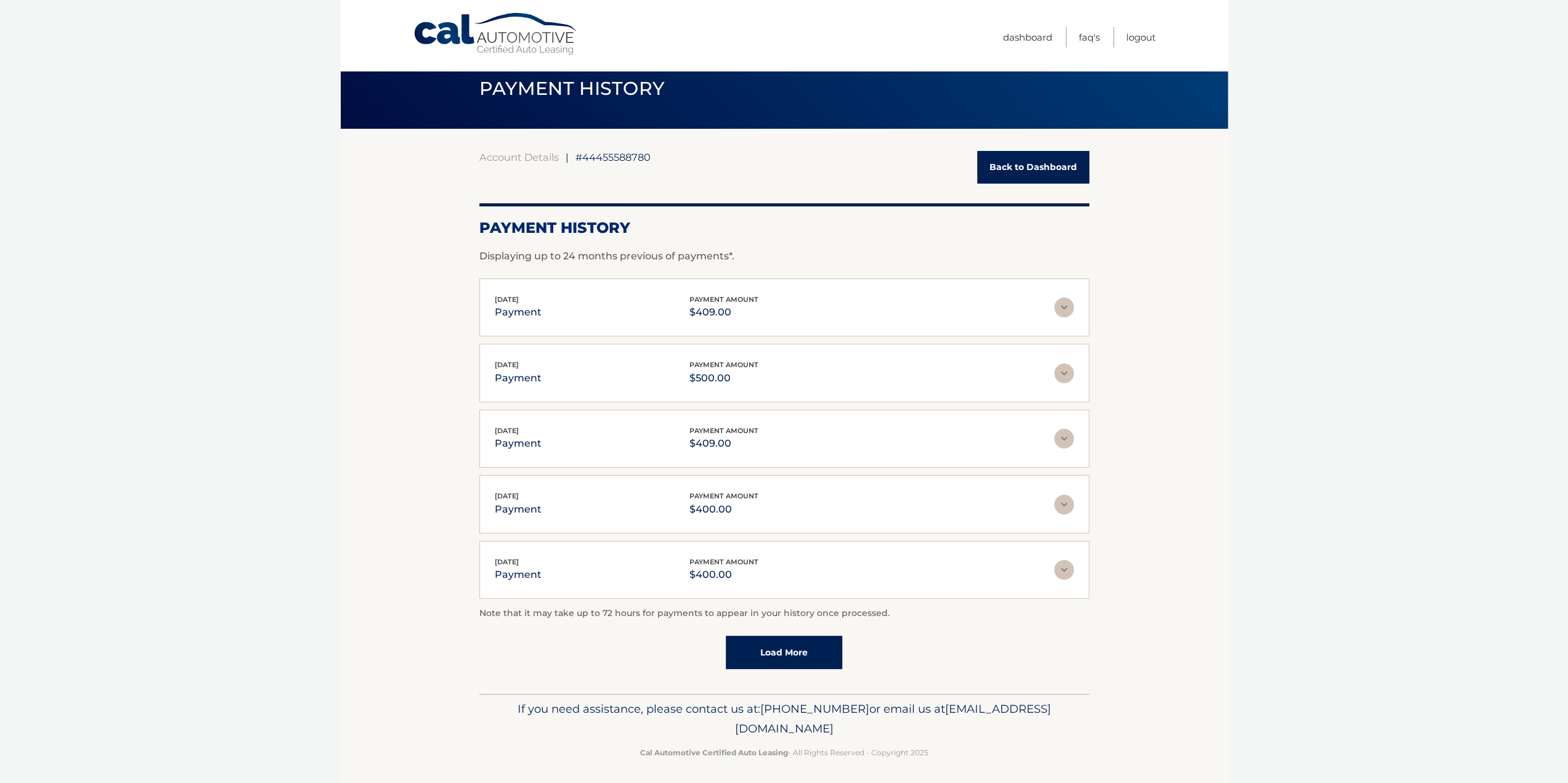
click at [1058, 308] on img at bounding box center [1064, 307] width 20 height 20
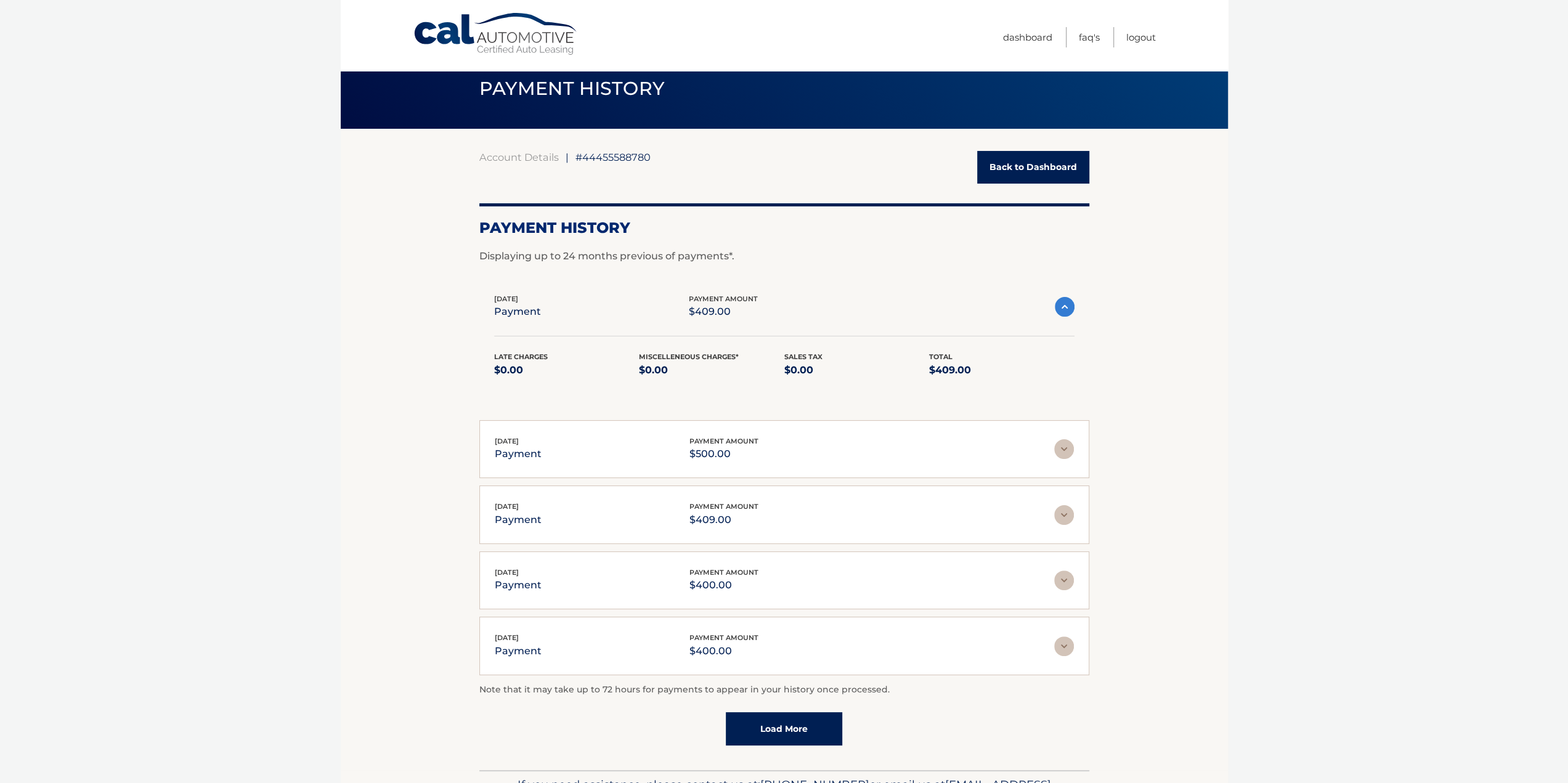
click at [1067, 442] on img at bounding box center [1064, 449] width 20 height 20
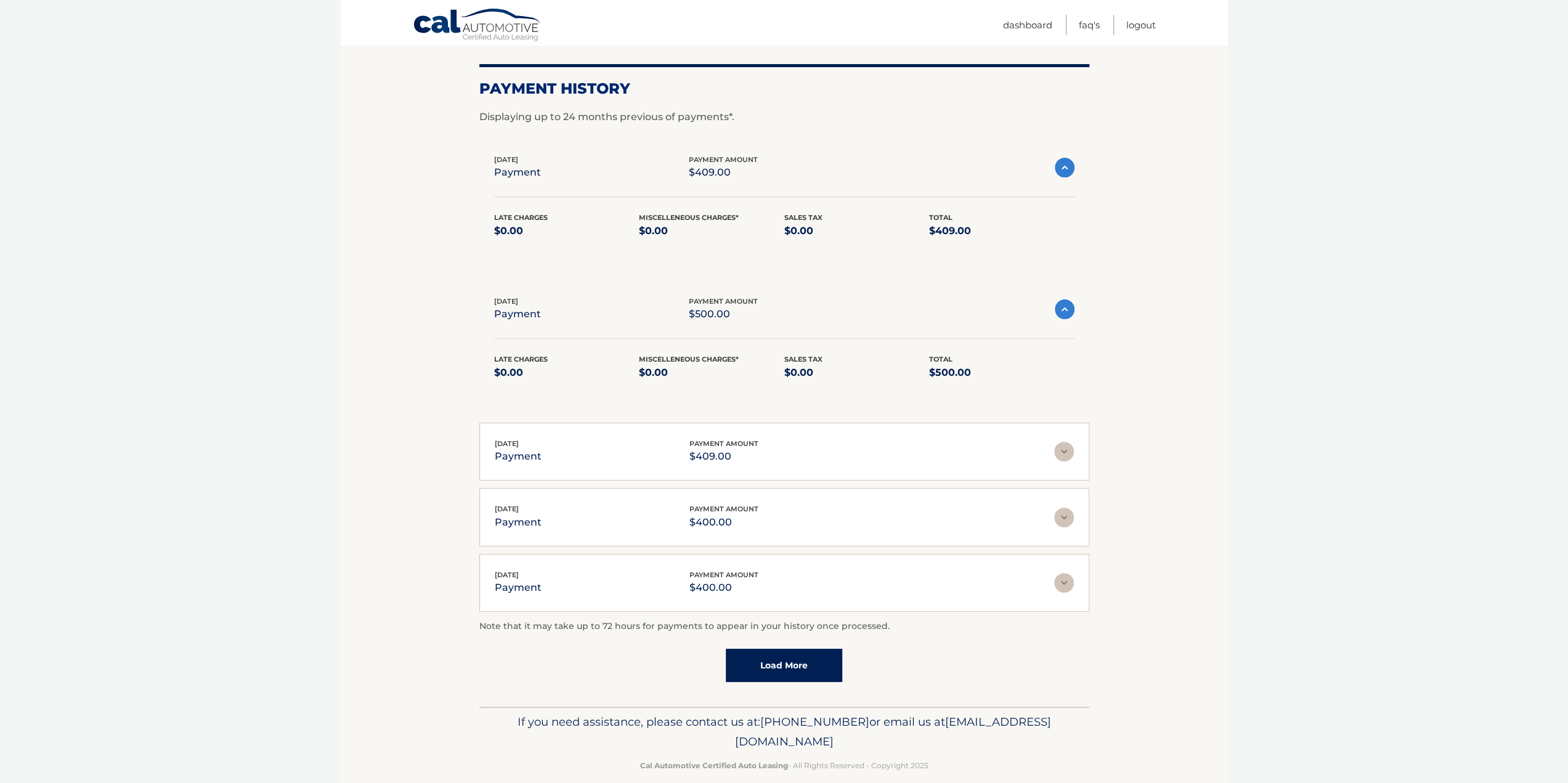
scroll to position [175, 0]
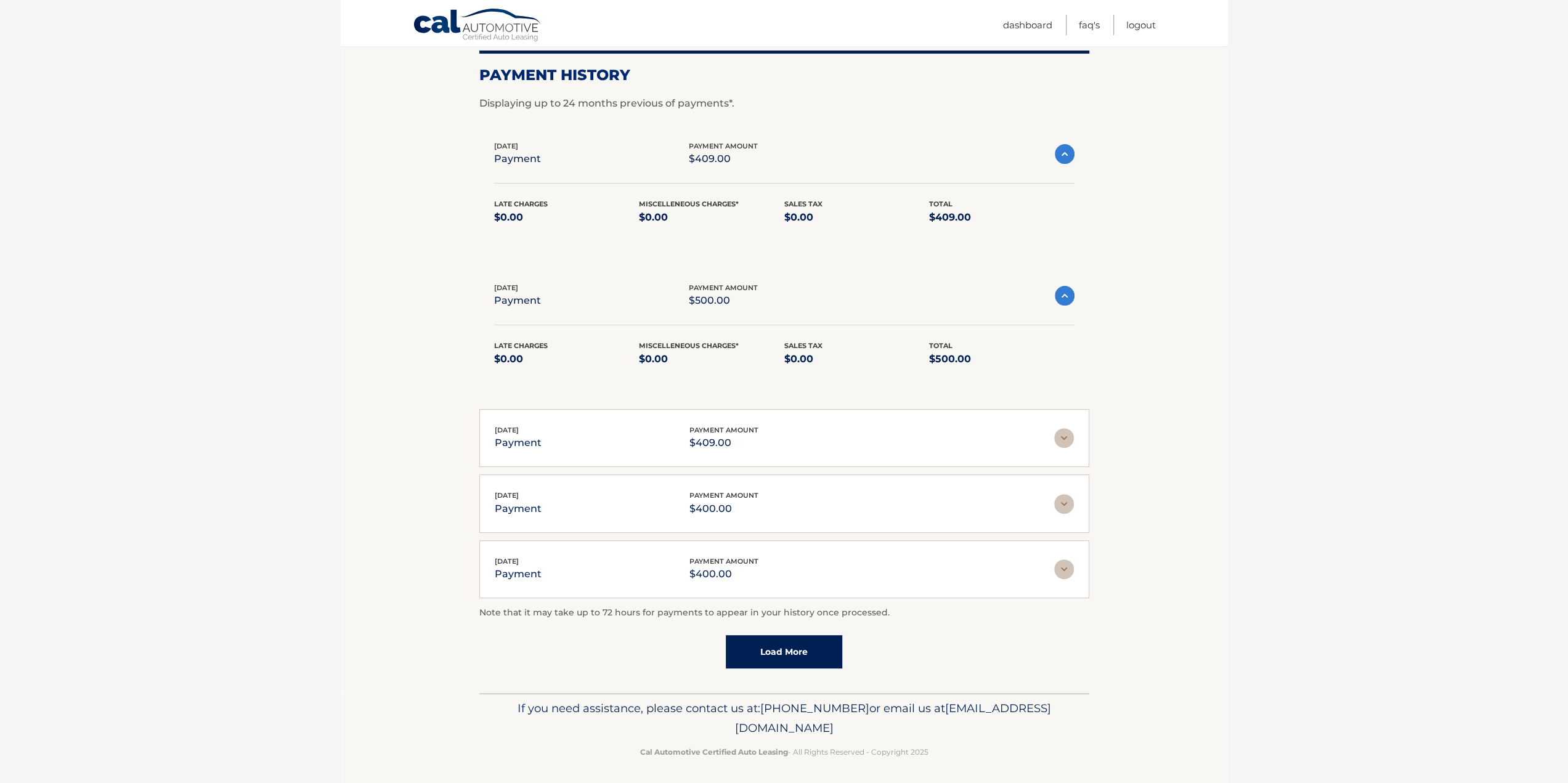
click at [787, 652] on link "Load More" at bounding box center [783, 652] width 117 height 33
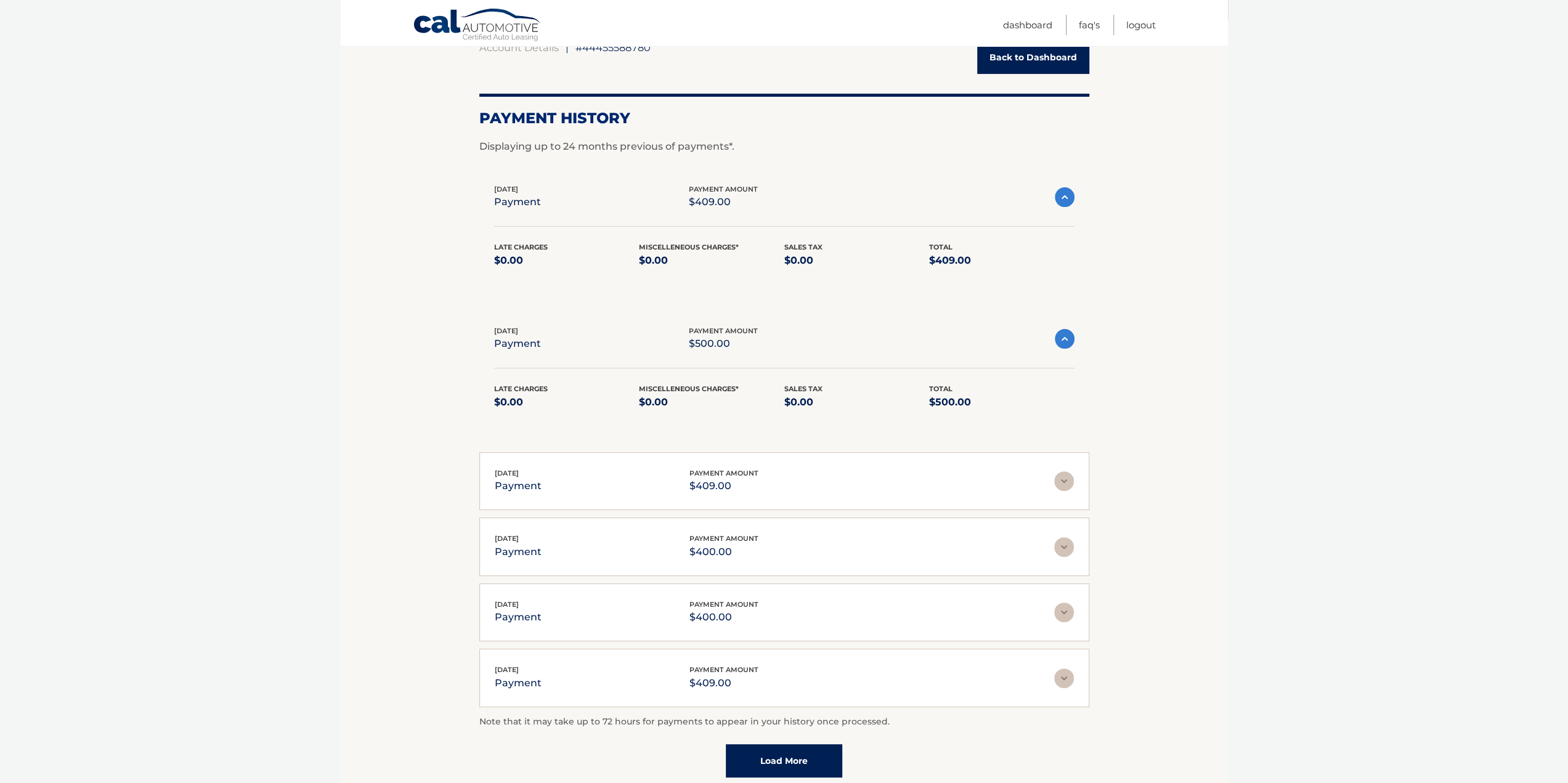
scroll to position [55, 0]
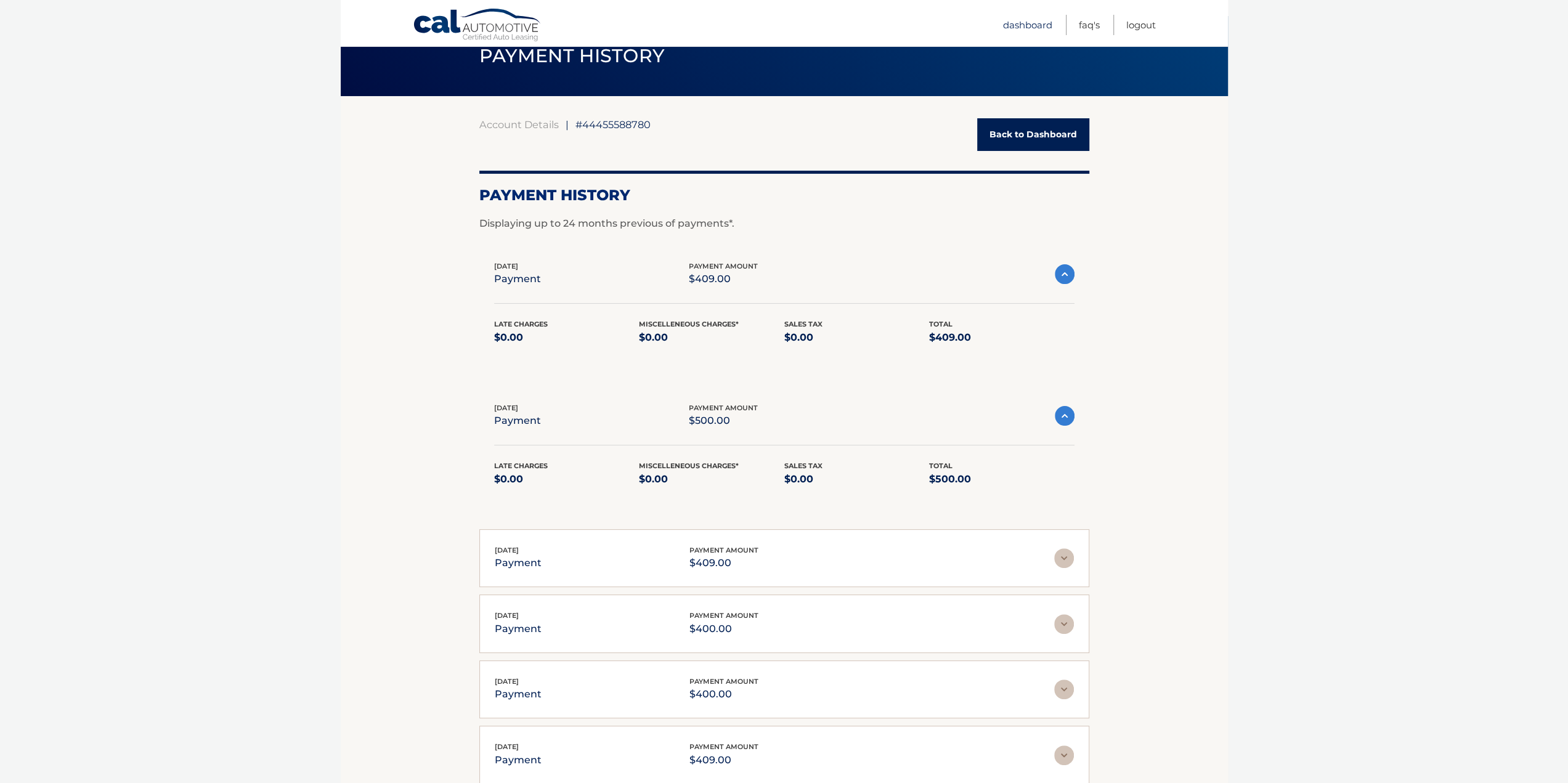
click at [1024, 20] on link "Dashboard" at bounding box center [1027, 25] width 49 height 20
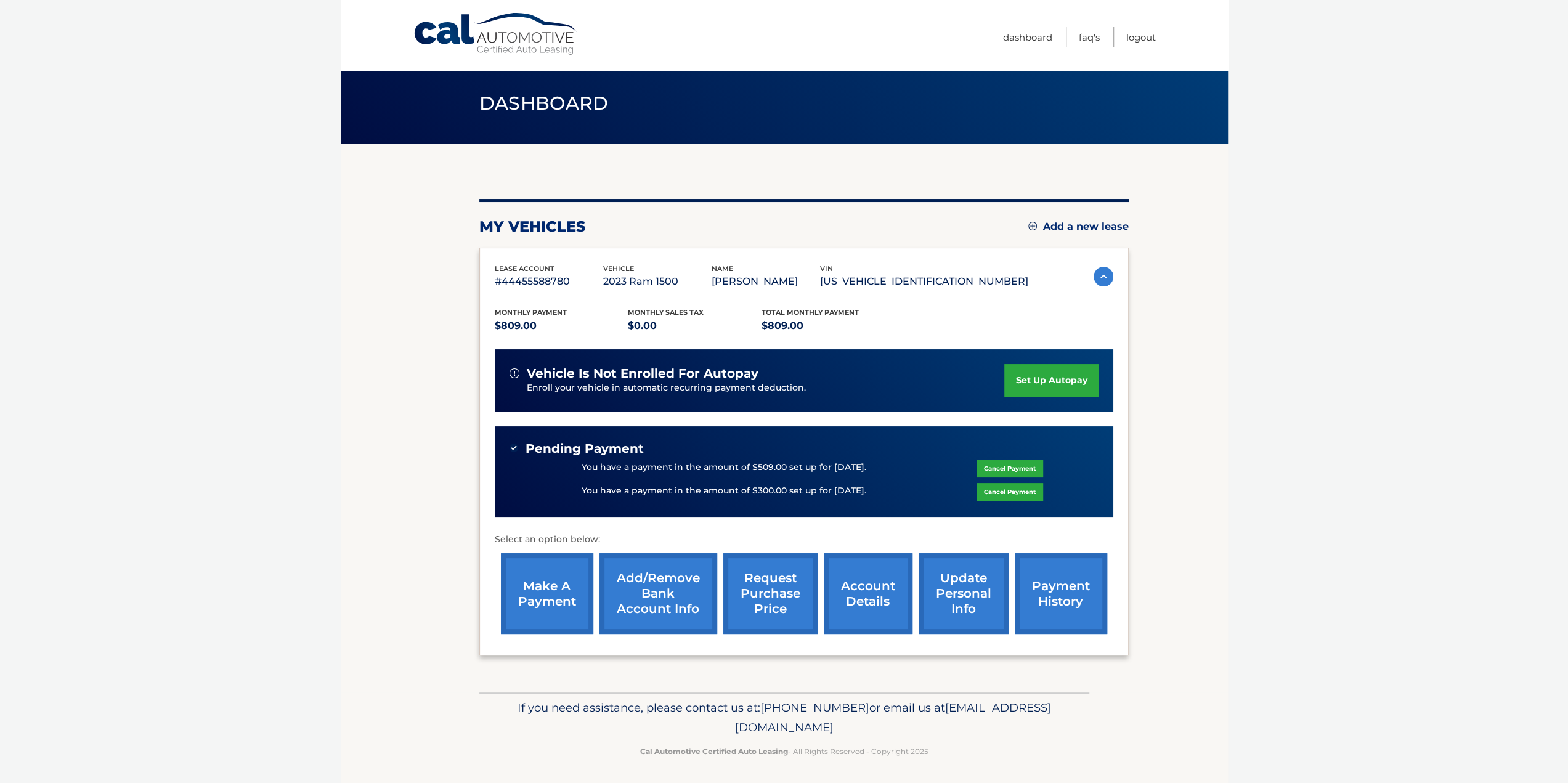
scroll to position [10, 0]
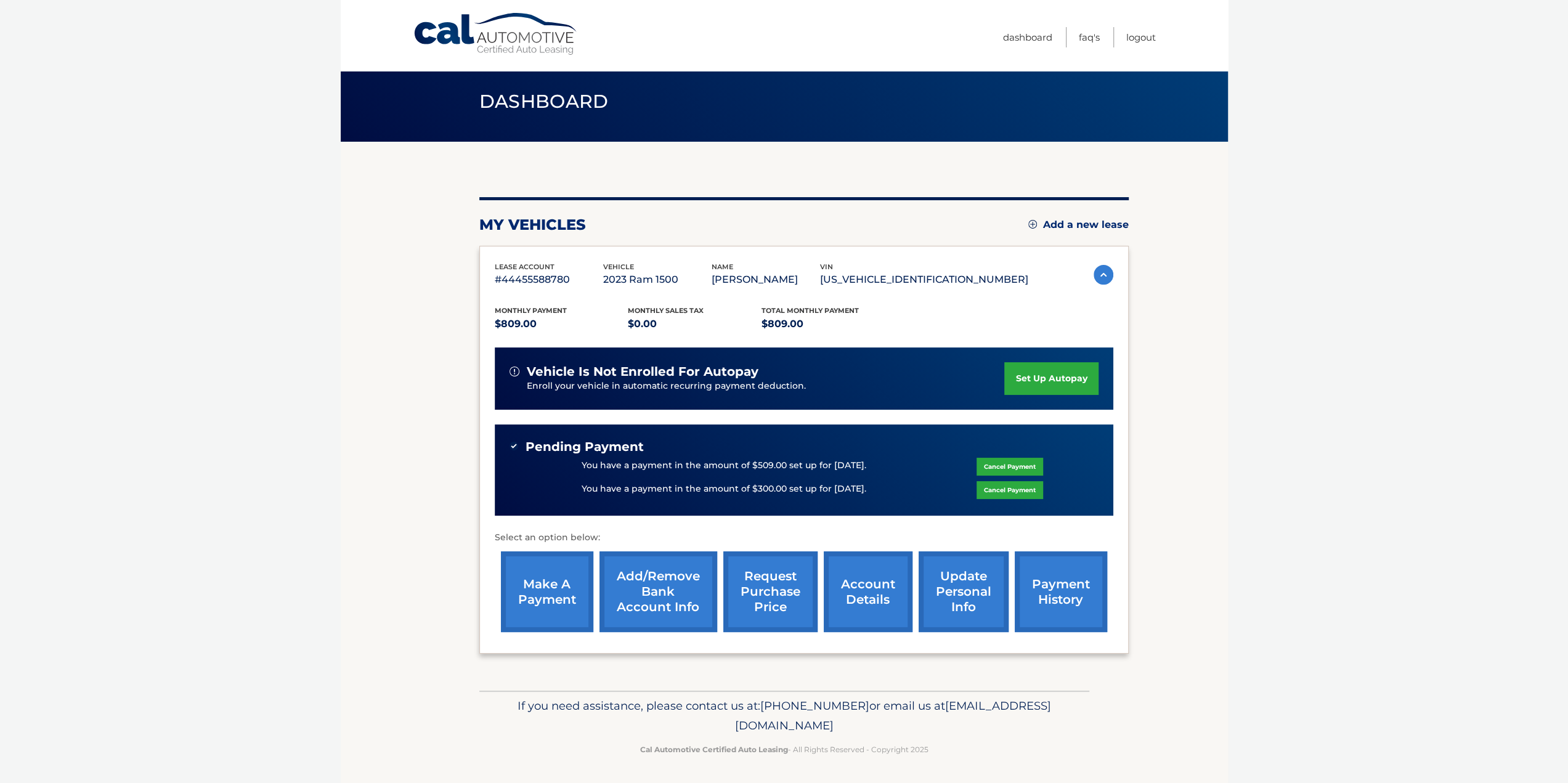
click at [560, 588] on link "make a payment" at bounding box center [546, 592] width 92 height 81
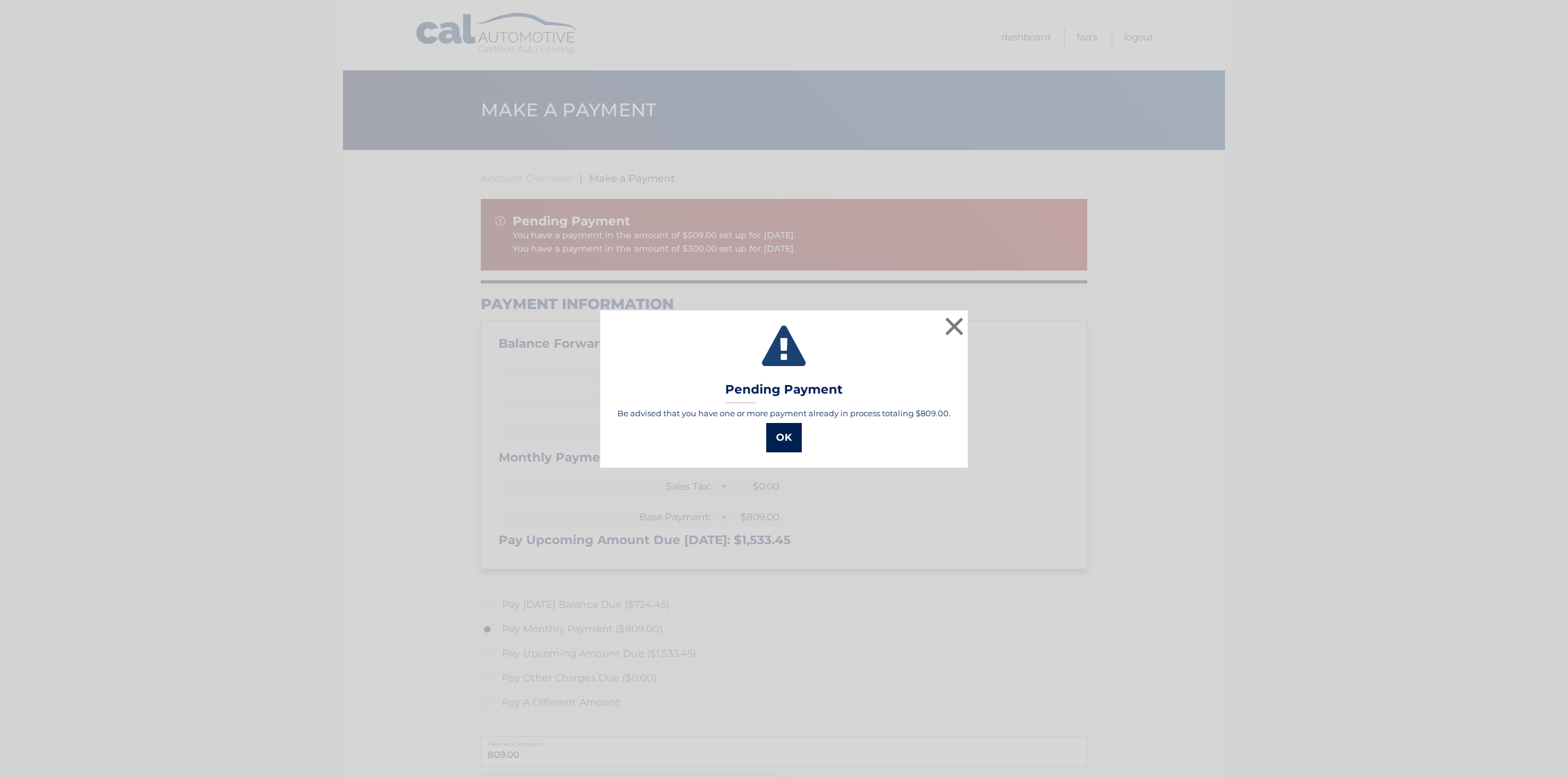
click at [788, 438] on button "OK" at bounding box center [784, 437] width 35 height 29
